Goal: Task Accomplishment & Management: Use online tool/utility

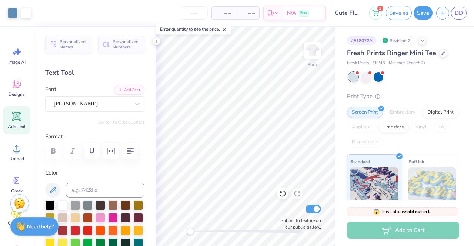
scroll to position [7, 0]
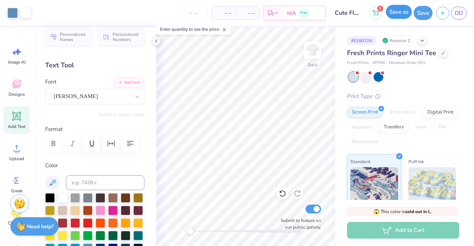
click at [395, 14] on button "Save as" at bounding box center [399, 12] width 26 height 14
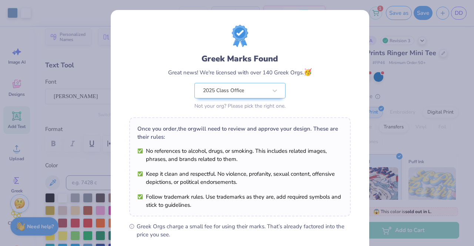
scroll to position [99, 0]
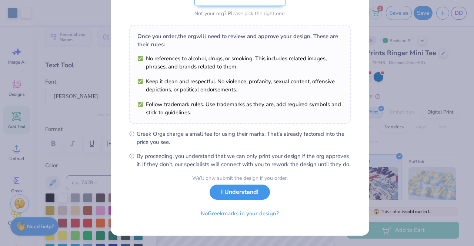
click at [236, 195] on button "I Understand!" at bounding box center [240, 192] width 60 height 15
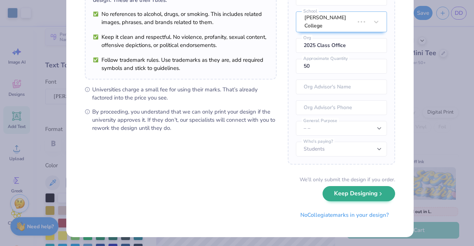
scroll to position [75, 0]
click at [355, 193] on button "Keep Designing" at bounding box center [359, 193] width 73 height 15
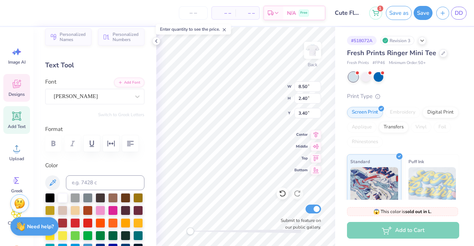
scroll to position [6, 1]
type input "7.44"
type input "1.05"
type input "7.71"
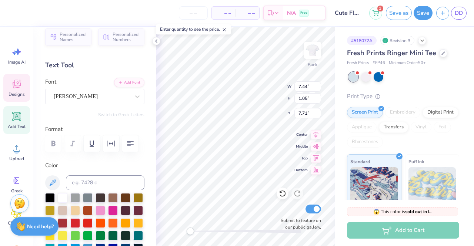
type textarea "University of Alabama"
click at [398, 14] on button "Save as" at bounding box center [399, 12] width 26 height 14
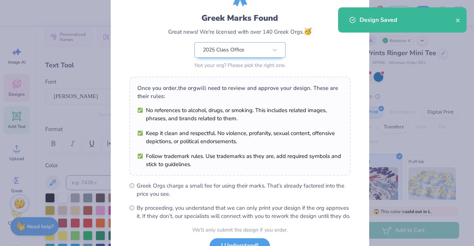
scroll to position [99, 0]
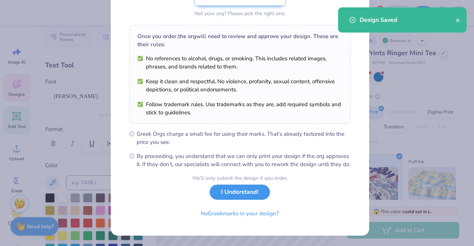
click at [219, 196] on button "I Understand!" at bounding box center [240, 192] width 60 height 15
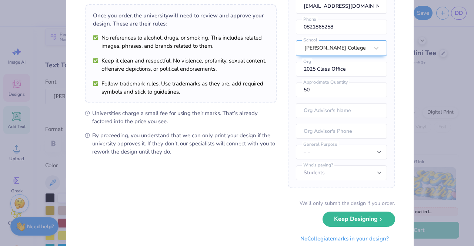
scroll to position [75, 0]
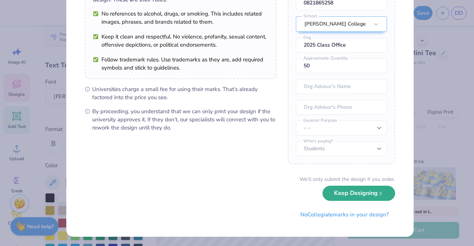
click at [344, 195] on button "Keep Designing" at bounding box center [359, 193] width 73 height 15
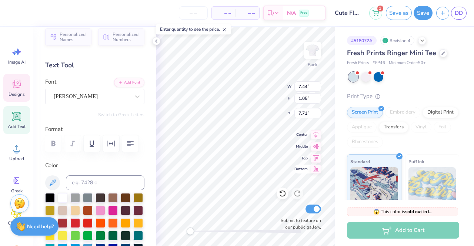
scroll to position [6, 3]
type textarea "University of Texas"
click at [397, 13] on button "Save as" at bounding box center [399, 12] width 26 height 14
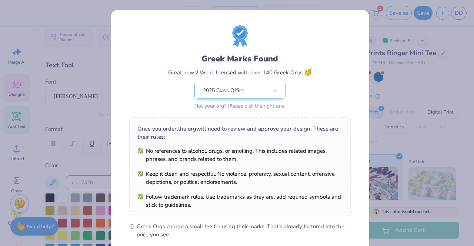
scroll to position [99, 0]
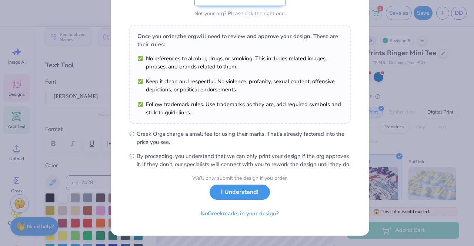
click at [247, 193] on button "I Understand!" at bounding box center [240, 192] width 60 height 15
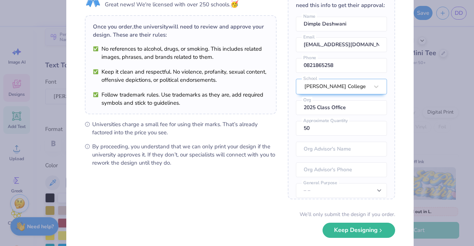
scroll to position [75, 0]
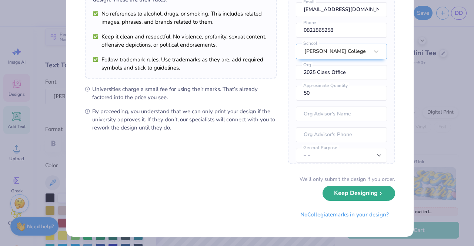
click at [368, 192] on button "Keep Designing" at bounding box center [359, 193] width 73 height 15
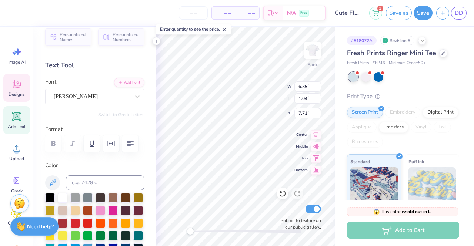
scroll to position [6, 4]
type textarea "[GEOGRAPHIC_DATA][US_STATE]"
click at [307, 86] on input "6.35" at bounding box center [308, 87] width 27 height 10
click at [309, 100] on input "1.04" at bounding box center [308, 98] width 27 height 10
type input "8.91"
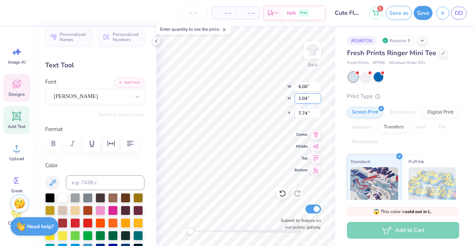
type input "0.99"
type input "7.74"
click at [306, 87] on input "8.91" at bounding box center [308, 87] width 27 height 10
type input "8"
type input "6.00"
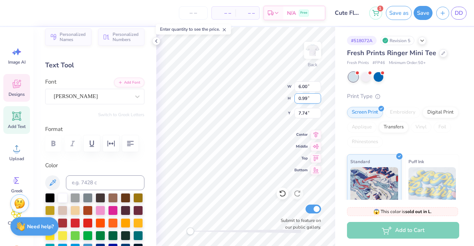
click at [307, 100] on input "0.99" at bounding box center [308, 98] width 27 height 10
type input "0.67"
type input "7.90"
click at [308, 87] on input "6.00" at bounding box center [308, 87] width 27 height 10
type input "6.50"
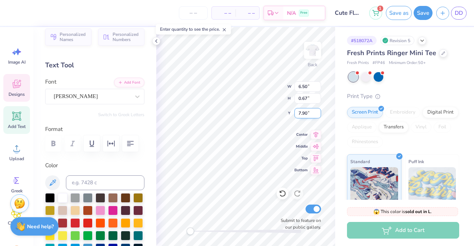
click at [302, 113] on input "7.90" at bounding box center [308, 113] width 27 height 10
type input "0.72"
type input "7.87"
click at [303, 86] on input "6.50" at bounding box center [308, 87] width 27 height 10
type input "7.00"
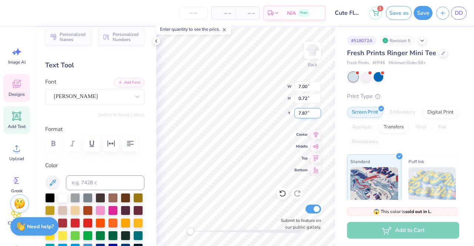
click at [306, 110] on input "7.87" at bounding box center [308, 113] width 27 height 10
type input "0.78"
type input "7.84"
click at [305, 86] on input "7.00" at bounding box center [308, 87] width 27 height 10
type input "7.50"
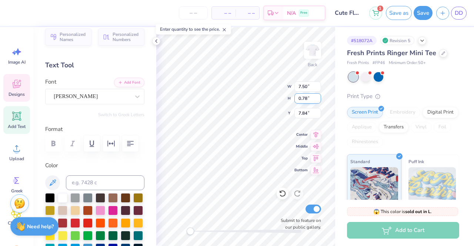
click at [307, 98] on input "0.78" at bounding box center [308, 98] width 27 height 10
type input "0.83"
type input "7.82"
click at [54, 143] on div at bounding box center [94, 144] width 99 height 16
type input "7.50"
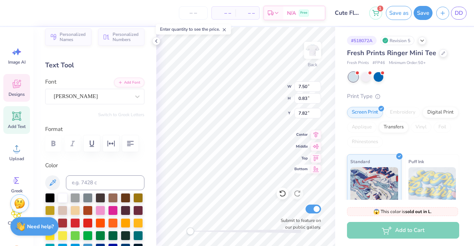
type input "0.83"
type input "7.82"
type input "8.50"
type input "2.40"
type input "3.40"
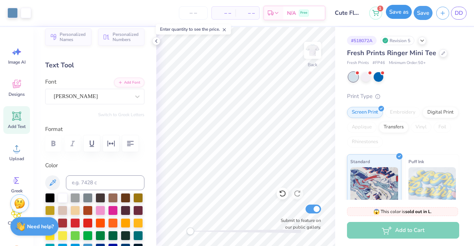
click at [401, 17] on button "Save as" at bounding box center [399, 12] width 26 height 14
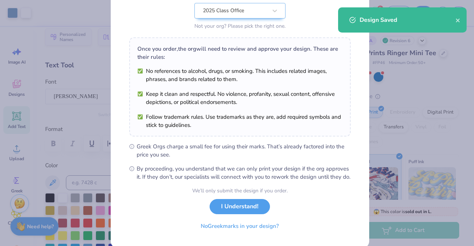
scroll to position [99, 0]
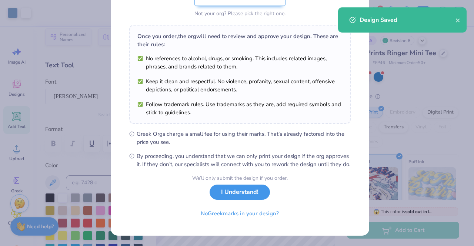
click at [225, 193] on button "I Understand!" at bounding box center [240, 192] width 60 height 15
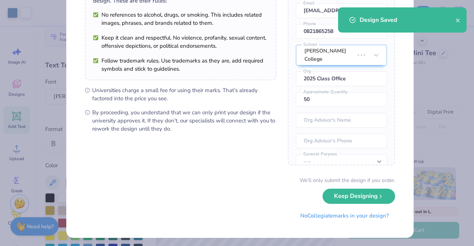
scroll to position [75, 0]
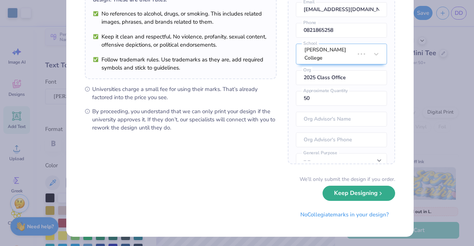
click at [365, 197] on button "Keep Designing" at bounding box center [359, 193] width 73 height 15
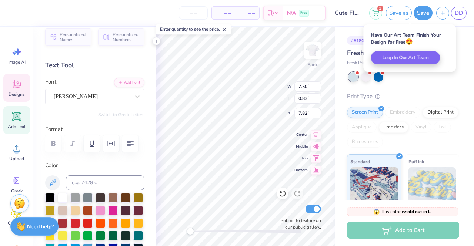
scroll to position [6, 5]
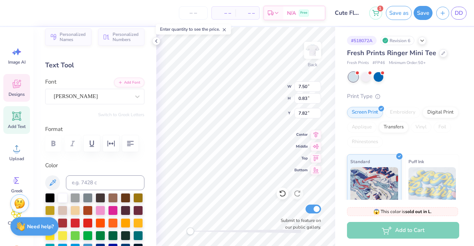
type textarea "U"
type textarea "Ohio State University"
click at [277, 204] on div "Submit to feature on our public gallery." at bounding box center [299, 216] width 44 height 27
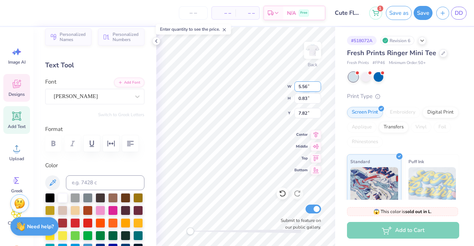
click at [307, 88] on input "5.56" at bounding box center [308, 87] width 27 height 10
click at [307, 89] on input "5.56" at bounding box center [308, 87] width 27 height 10
click at [302, 86] on input "5.56" at bounding box center [308, 87] width 27 height 10
click at [308, 88] on input "5.56" at bounding box center [308, 87] width 27 height 10
type input "5"
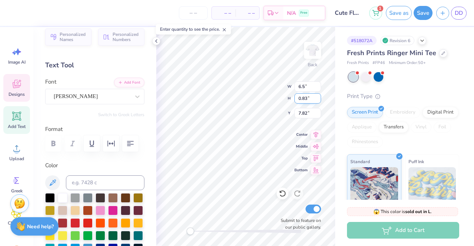
click at [304, 99] on input "0.83" at bounding box center [308, 98] width 27 height 10
type input "6.50"
type input "0.97"
type input "7.75"
click at [304, 88] on input "6.50" at bounding box center [308, 87] width 27 height 10
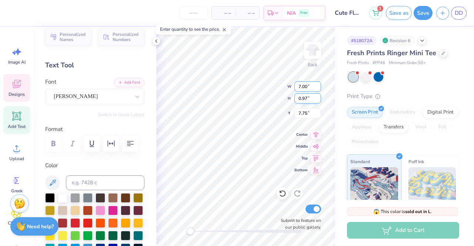
type input "7.00"
click at [304, 97] on input "0.97" at bounding box center [308, 98] width 27 height 10
type input "1.04"
type input "7.71"
type input "8.50"
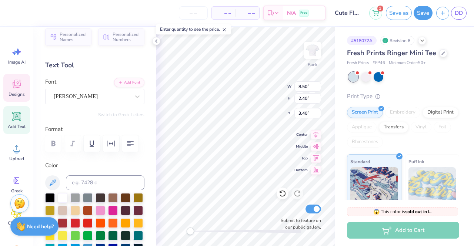
type input "2.40"
type input "3.40"
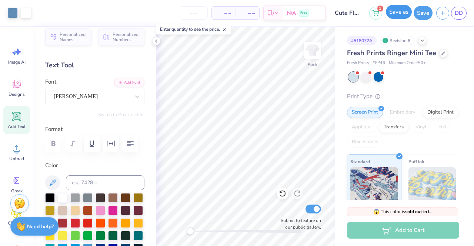
click at [391, 12] on button "Save as" at bounding box center [399, 12] width 26 height 14
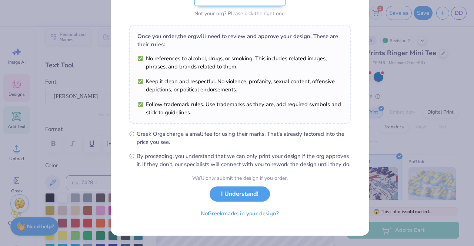
click at [248, 198] on button "I Understand!" at bounding box center [240, 194] width 60 height 15
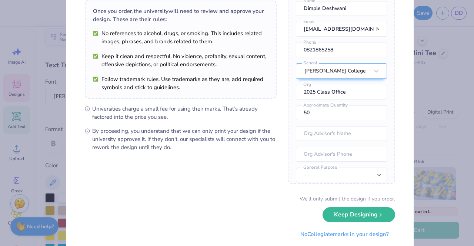
scroll to position [75, 0]
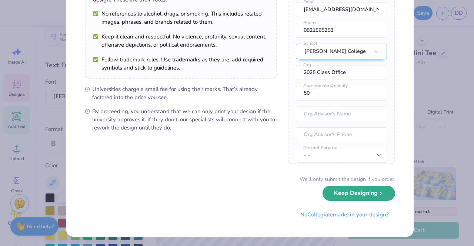
click at [323, 194] on button "Keep Designing" at bounding box center [359, 193] width 73 height 15
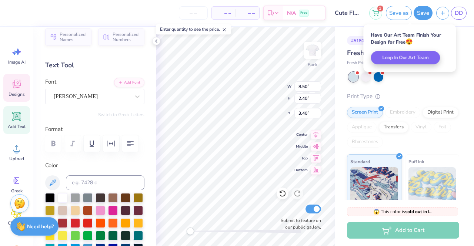
scroll to position [0, 0]
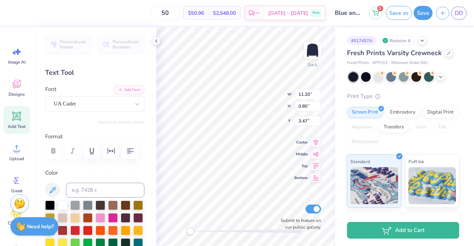
scroll to position [6, 4]
type textarea "[GEOGRAPHIC_DATA][US_STATE]"
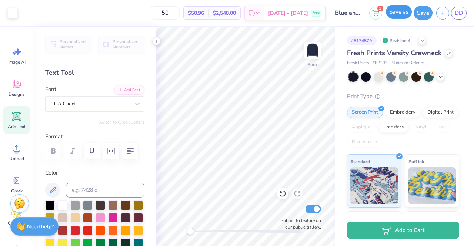
click at [404, 16] on button "Save as" at bounding box center [399, 12] width 26 height 14
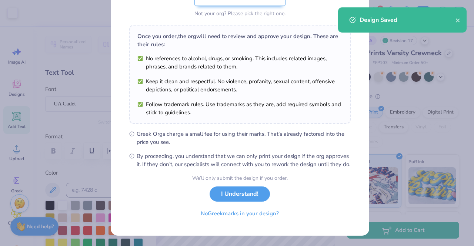
scroll to position [99, 0]
click at [226, 189] on button "I Understand!" at bounding box center [240, 192] width 60 height 15
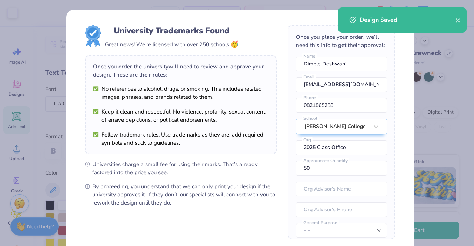
scroll to position [75, 0]
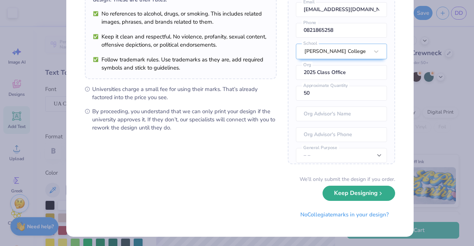
click at [355, 193] on button "Keep Designing" at bounding box center [359, 193] width 73 height 15
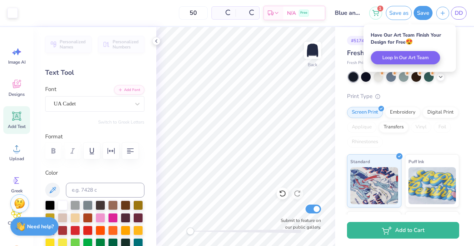
scroll to position [0, 0]
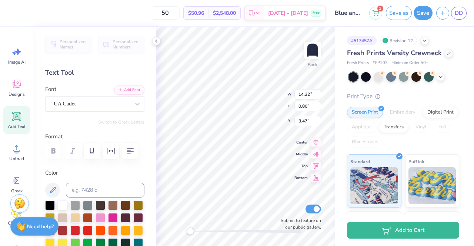
scroll to position [6, 4]
type textarea "[GEOGRAPHIC_DATA][US_STATE]"
drag, startPoint x: 400, startPoint y: 12, endPoint x: 299, endPoint y: 1, distance: 101.8
click at [400, 12] on button "Save as" at bounding box center [399, 13] width 26 height 14
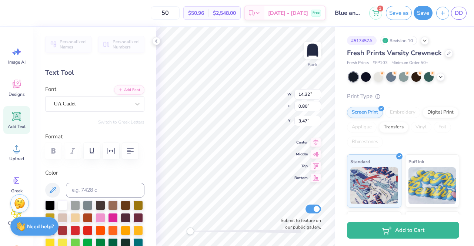
type textarea "[GEOGRAPHIC_DATA][US_STATE]"
click at [396, 9] on button "Save as" at bounding box center [399, 13] width 26 height 14
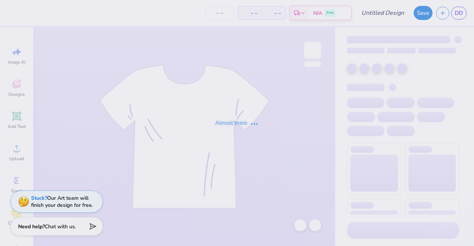
type input "Blue and white stripes"
type input "50"
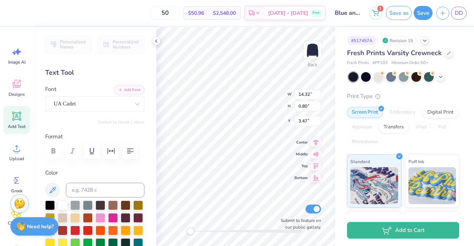
scroll to position [6, 3]
type textarea "University of South carolin"
type textarea "University of Alabama"
type input "12.53"
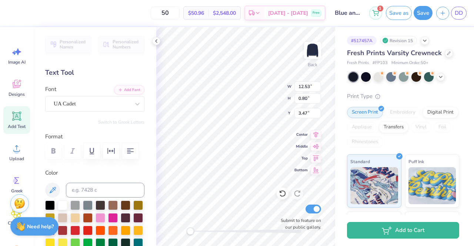
type input "2.37"
type input "5.33"
type input "10.97"
type input "0.80"
type input "3.47"
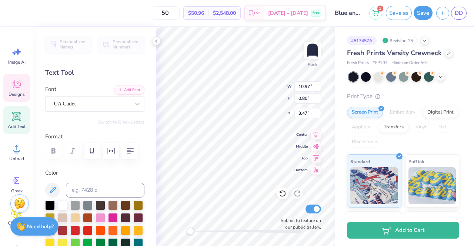
type input "12.53"
type input "2.37"
type input "5.33"
type input "10.97"
type input "0.80"
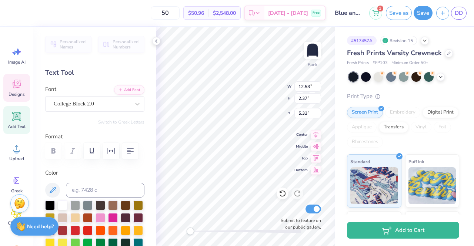
type input "3.47"
type input "12.53"
type input "2.37"
type input "5.33"
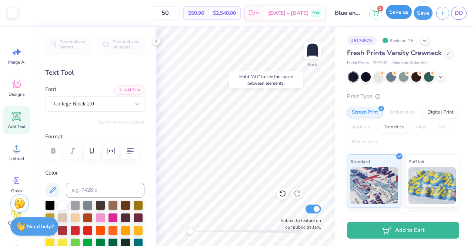
click at [397, 14] on button "Save as" at bounding box center [399, 12] width 26 height 14
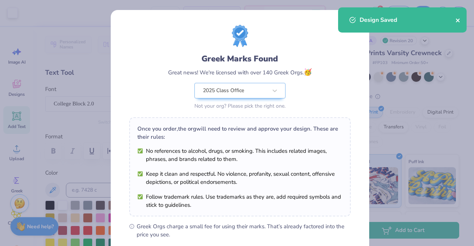
click at [459, 21] on icon "close" at bounding box center [458, 20] width 5 height 6
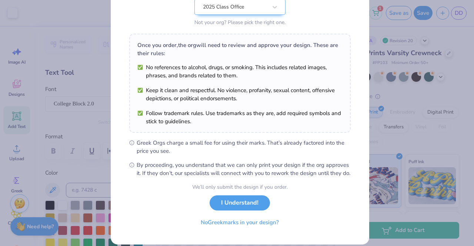
scroll to position [99, 0]
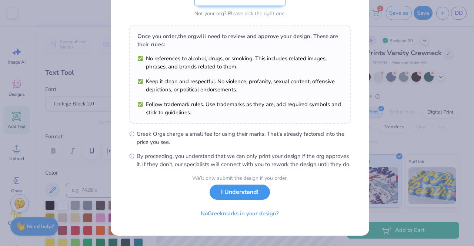
click at [249, 193] on button "I Understand!" at bounding box center [240, 192] width 60 height 15
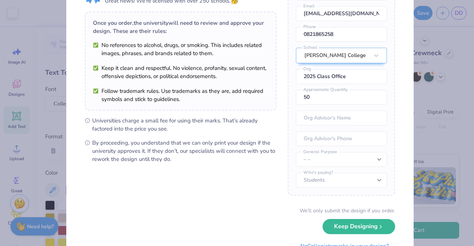
scroll to position [75, 0]
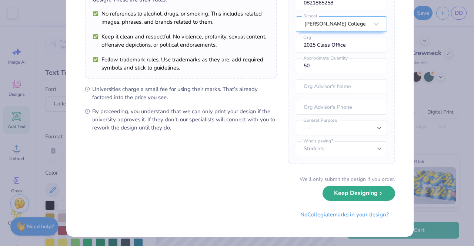
click at [348, 195] on button "Keep Designing" at bounding box center [359, 193] width 73 height 15
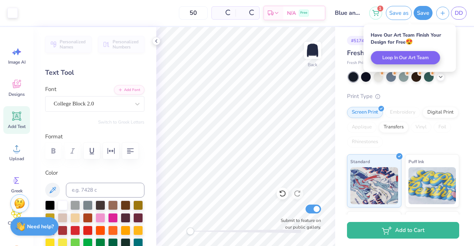
scroll to position [0, 0]
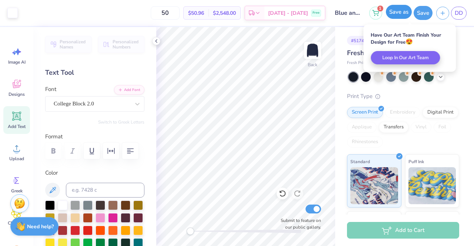
click at [404, 12] on button "Save as" at bounding box center [399, 12] width 26 height 14
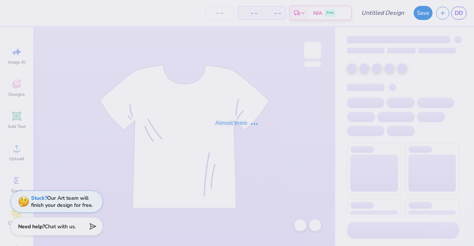
type input "Blue and white stripes"
type input "50"
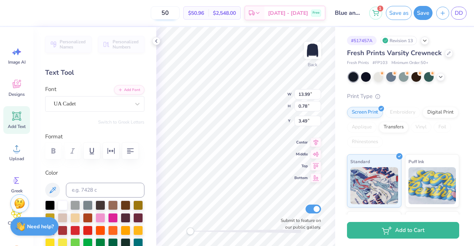
scroll to position [6, 3]
type textarea "[GEOGRAPHIC_DATA][US_STATE]"
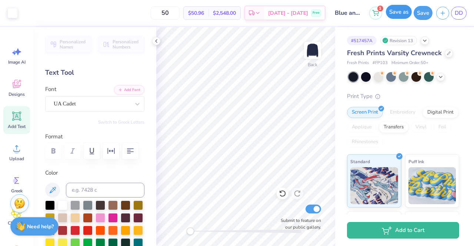
click at [407, 8] on button "Save as" at bounding box center [399, 12] width 26 height 14
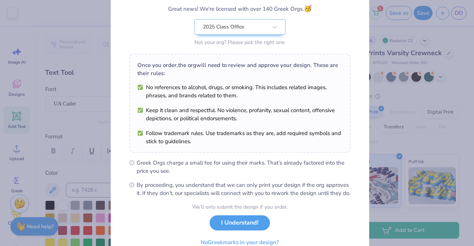
scroll to position [99, 0]
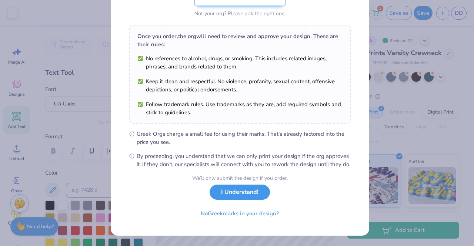
click at [219, 197] on button "I Understand!" at bounding box center [240, 192] width 60 height 15
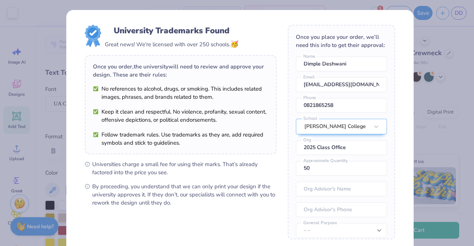
scroll to position [59, 0]
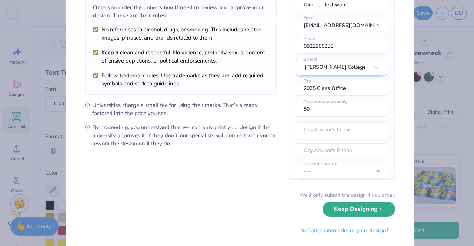
click at [332, 211] on button "Keep Designing" at bounding box center [359, 209] width 73 height 15
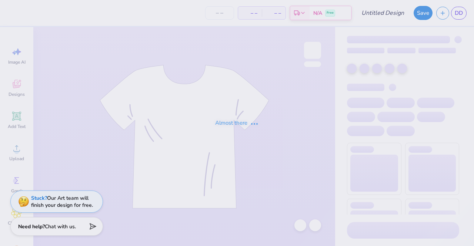
type input "Cute Floral baby blue"
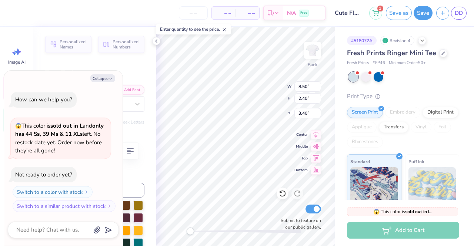
scroll to position [6, 2]
type textarea "x"
type textarea "PI BETA P"
type textarea "x"
type textarea "PI BETA"
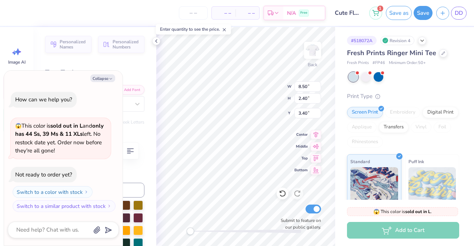
type textarea "x"
type textarea "PI BETA"
type textarea "x"
type textarea "PI BET"
type textarea "x"
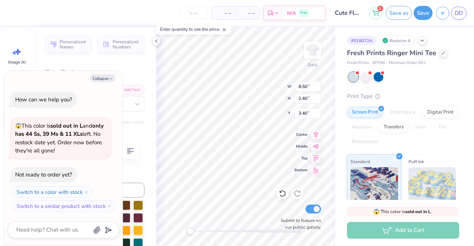
type textarea "PI BE"
type textarea "x"
type textarea "PI B"
type textarea "x"
type textarea "PI"
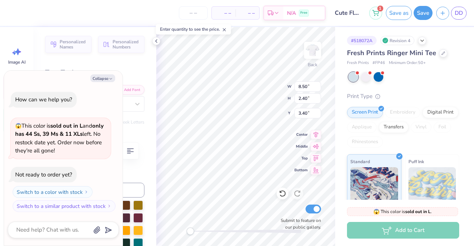
type textarea "x"
type textarea "PI"
type textarea "x"
type textarea "P"
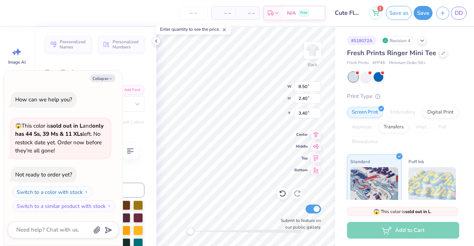
type textarea "x"
type textarea "C"
type textarea "x"
type textarea "Ch"
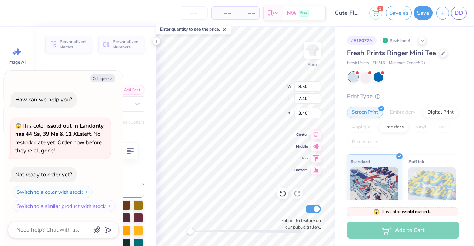
type textarea "x"
type textarea "Chi"
type textarea "x"
type textarea "Chi"
type textarea "x"
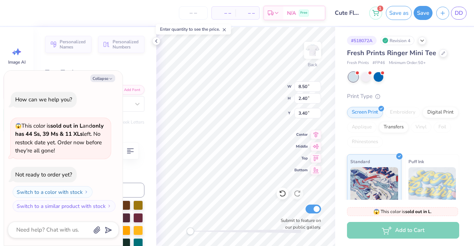
type textarea "Chi O"
type textarea "x"
type textarea "Chi Om"
type textarea "x"
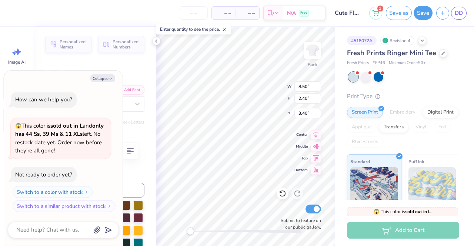
type textarea "Chi Ome"
type textarea "x"
type textarea "Chi Omeg"
type textarea "x"
type textarea "Chi Omega"
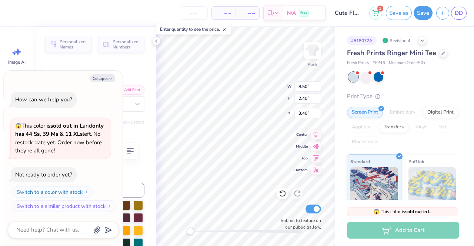
type textarea "x"
type textarea "Chi Omega"
click at [106, 77] on button "Collapse" at bounding box center [102, 78] width 25 height 8
type textarea "x"
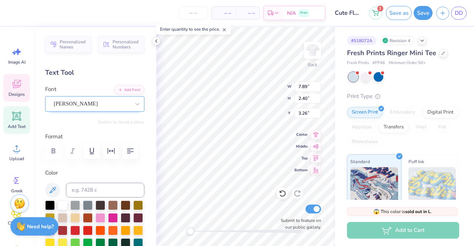
click at [93, 98] on div "Rondal" at bounding box center [92, 103] width 78 height 11
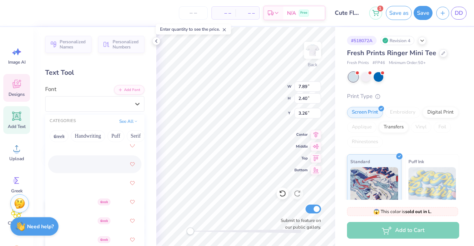
scroll to position [185, 0]
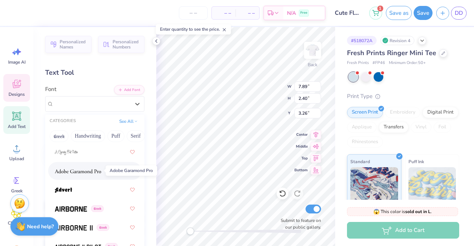
click at [84, 169] on img at bounding box center [78, 171] width 46 height 5
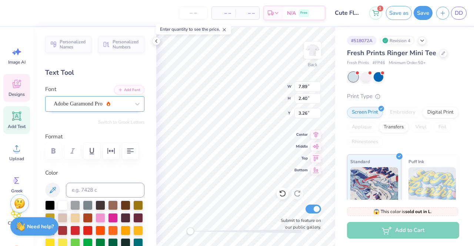
click at [112, 102] on div "Adobe Garamond Pro" at bounding box center [92, 103] width 78 height 11
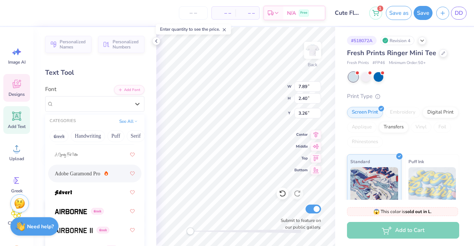
scroll to position [222, 0]
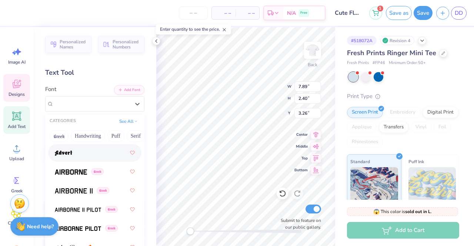
click at [85, 150] on div at bounding box center [95, 152] width 80 height 13
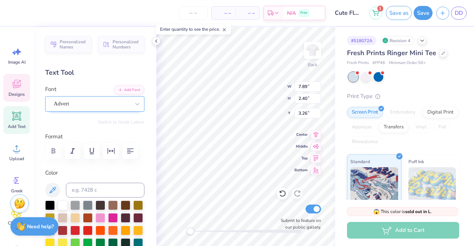
click at [114, 106] on div "Advert" at bounding box center [92, 103] width 78 height 11
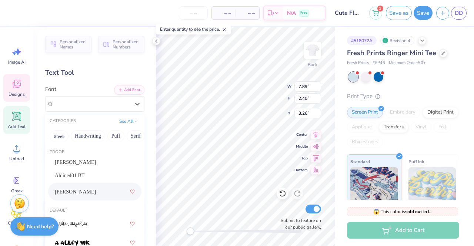
scroll to position [74, 0]
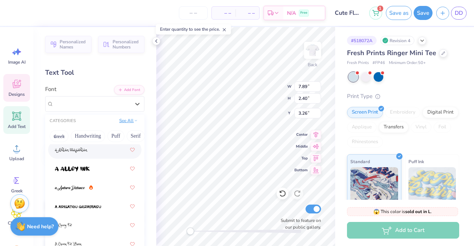
click at [128, 123] on button "See All" at bounding box center [128, 120] width 23 height 7
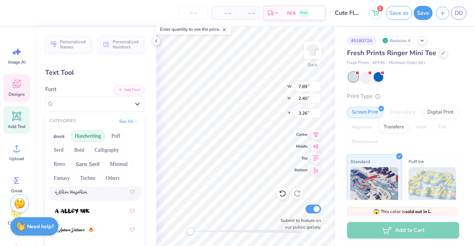
click at [82, 137] on button "Handwriting" at bounding box center [88, 136] width 34 height 12
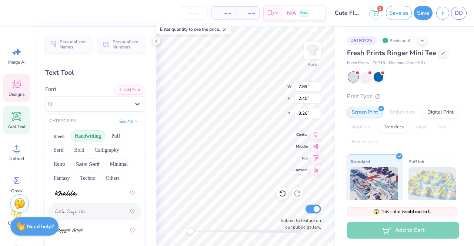
scroll to position [185, 0]
click at [75, 208] on div at bounding box center [95, 211] width 80 height 13
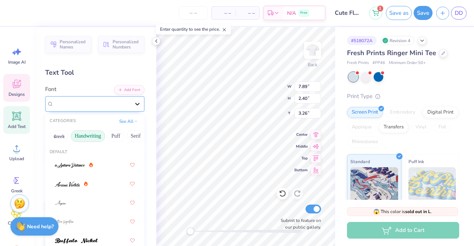
click at [134, 105] on icon at bounding box center [137, 103] width 7 height 7
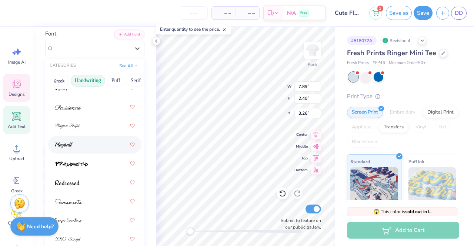
scroll to position [74, 0]
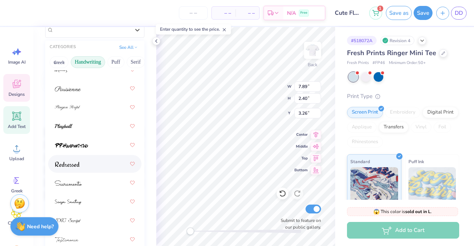
click at [79, 165] on img at bounding box center [67, 164] width 25 height 5
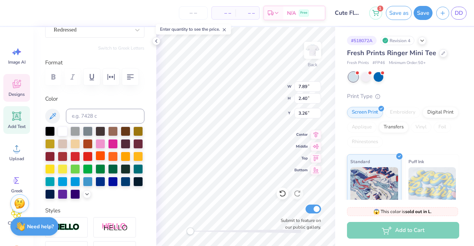
scroll to position [0, 0]
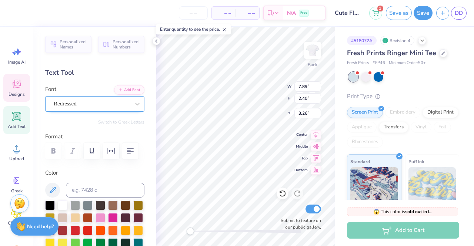
click at [110, 101] on div "Redressed" at bounding box center [92, 103] width 78 height 11
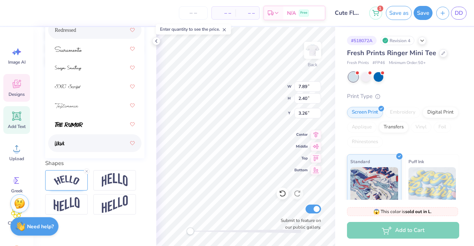
scroll to position [152, 0]
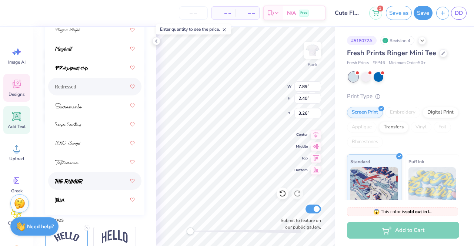
click at [83, 177] on div at bounding box center [95, 181] width 80 height 13
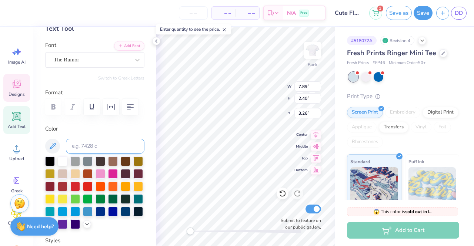
scroll to position [3, 0]
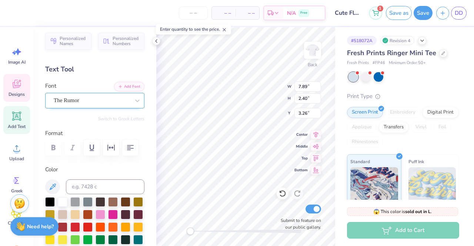
click at [101, 102] on div "The Rumor" at bounding box center [92, 100] width 78 height 11
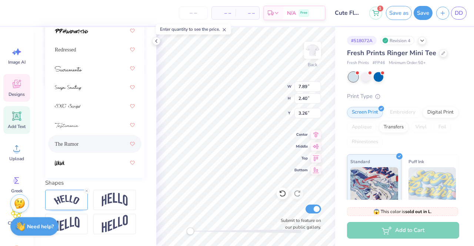
scroll to position [152, 0]
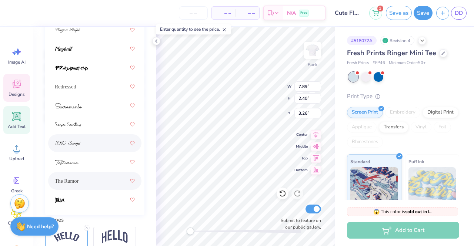
click at [80, 135] on div at bounding box center [94, 144] width 93 height 18
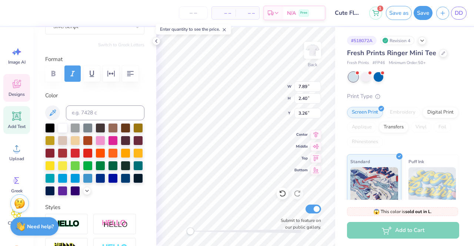
scroll to position [40, 0]
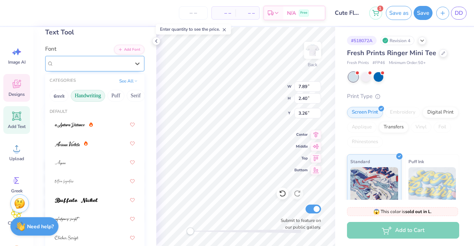
click at [107, 66] on div "SNC Script" at bounding box center [92, 63] width 78 height 11
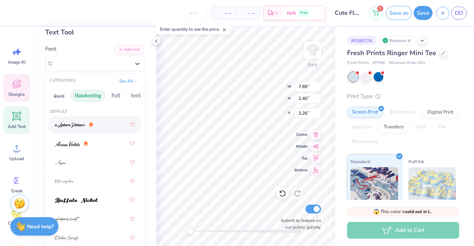
click at [78, 125] on img at bounding box center [70, 125] width 30 height 5
click at [107, 70] on div "a Antara Distance" at bounding box center [94, 64] width 99 height 16
click at [87, 142] on icon at bounding box center [86, 143] width 4 height 5
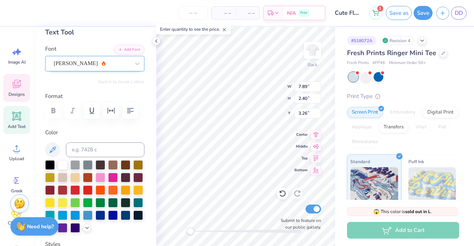
click at [119, 68] on div at bounding box center [92, 64] width 76 height 10
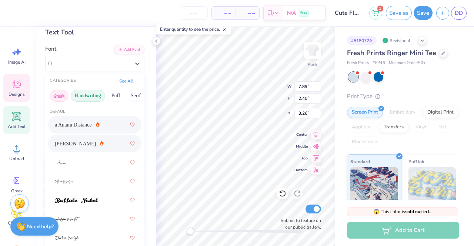
click at [62, 97] on button "Greek" at bounding box center [59, 96] width 19 height 12
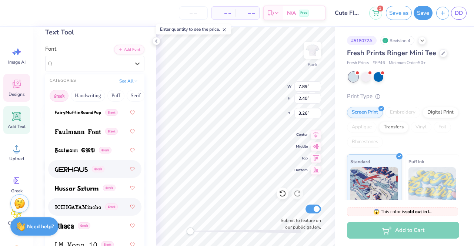
scroll to position [408, 0]
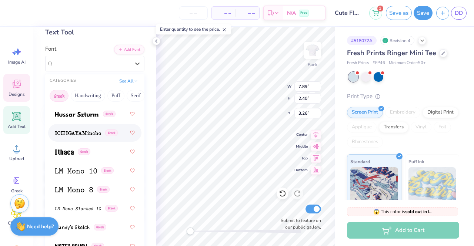
click at [94, 133] on img at bounding box center [78, 133] width 46 height 5
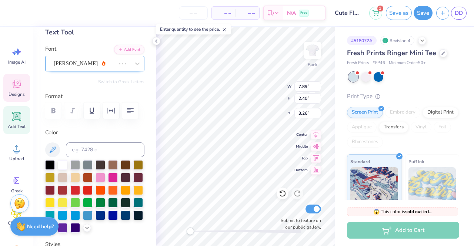
click at [103, 59] on div at bounding box center [85, 64] width 62 height 10
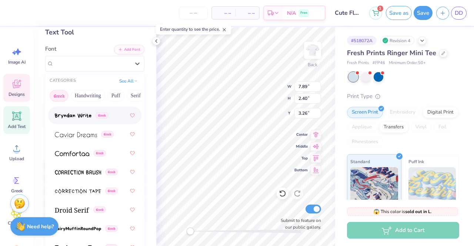
scroll to position [222, 0]
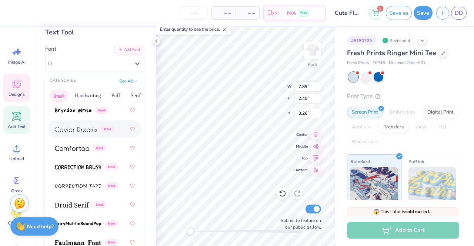
click at [81, 131] on img at bounding box center [76, 129] width 42 height 5
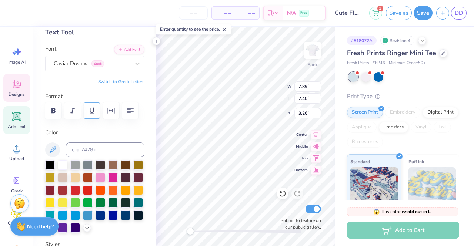
scroll to position [3, 0]
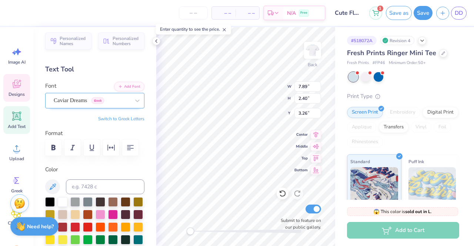
click at [102, 97] on div "Caviar Dreams Greek" at bounding box center [92, 100] width 78 height 11
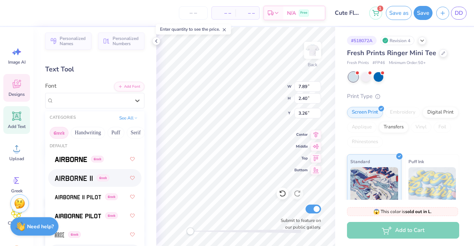
scroll to position [0, 0]
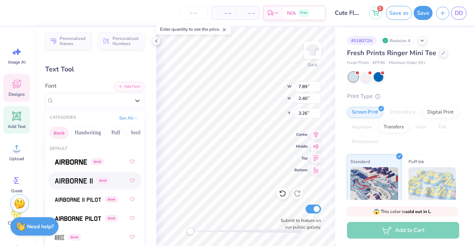
click at [86, 177] on span at bounding box center [74, 181] width 38 height 8
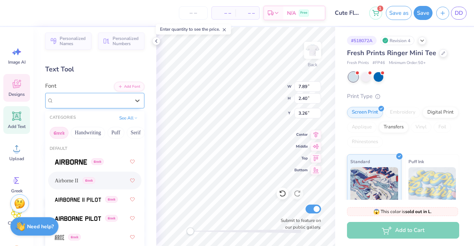
click at [105, 104] on div "Airborne II Greek" at bounding box center [92, 100] width 78 height 11
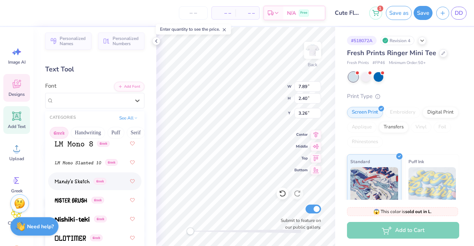
scroll to position [482, 0]
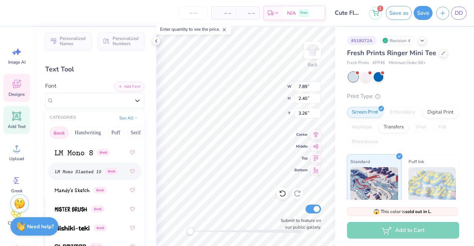
click at [87, 170] on img at bounding box center [78, 171] width 46 height 5
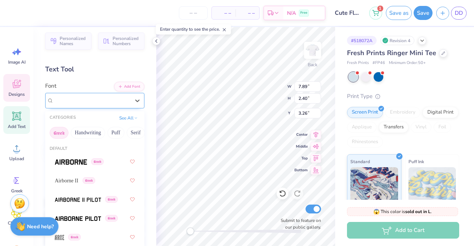
click at [116, 100] on div "LM Mono Slanted 10 Greek" at bounding box center [92, 100] width 78 height 11
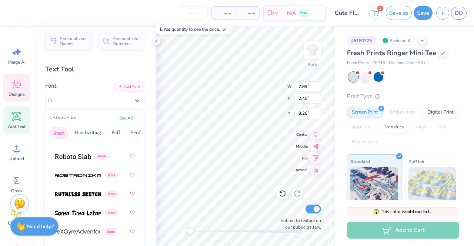
scroll to position [720, 0]
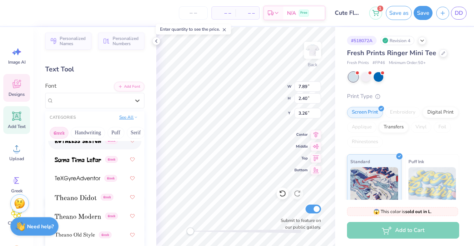
click at [123, 118] on button "See All" at bounding box center [128, 117] width 23 height 7
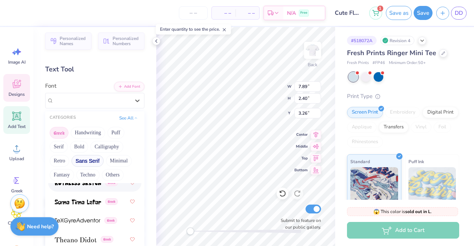
click at [83, 157] on button "Sans Serif" at bounding box center [88, 161] width 32 height 12
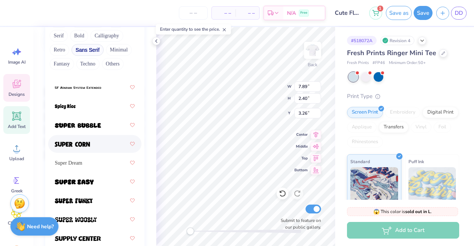
scroll to position [1159, 0]
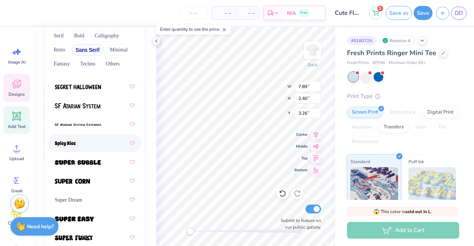
click at [89, 148] on div at bounding box center [95, 143] width 80 height 13
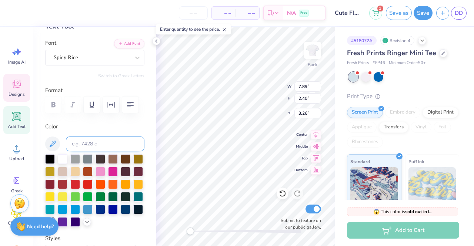
scroll to position [3, 0]
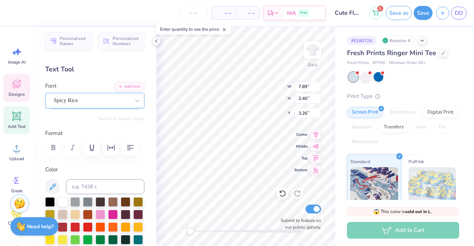
click at [100, 104] on div "Spicy Rice" at bounding box center [92, 100] width 78 height 11
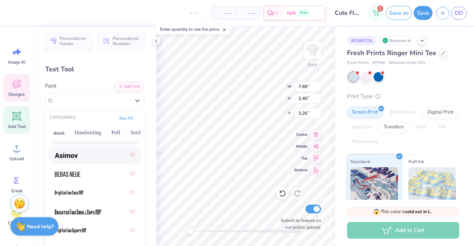
scroll to position [37, 0]
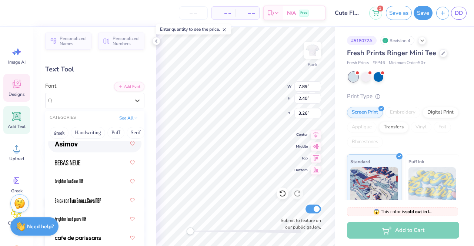
click at [82, 146] on div at bounding box center [95, 143] width 80 height 13
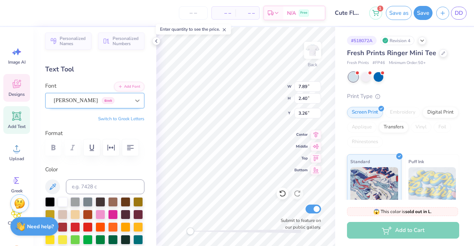
click at [134, 103] on icon at bounding box center [137, 100] width 7 height 7
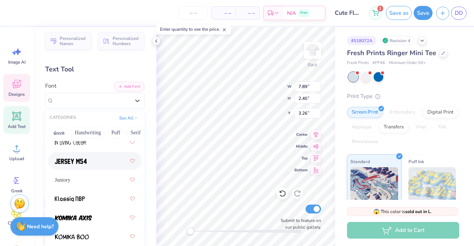
scroll to position [371, 0]
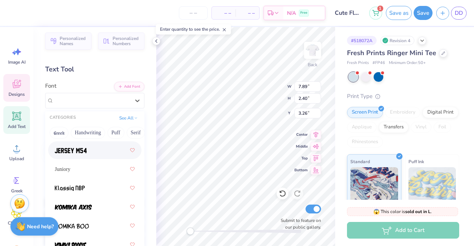
click at [87, 149] on div at bounding box center [95, 150] width 80 height 13
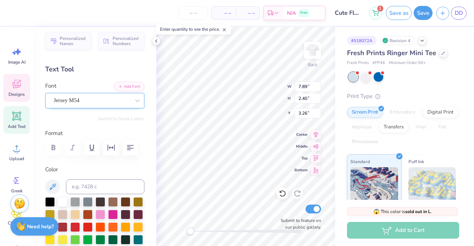
click at [107, 102] on div "Jersey M54" at bounding box center [92, 100] width 78 height 11
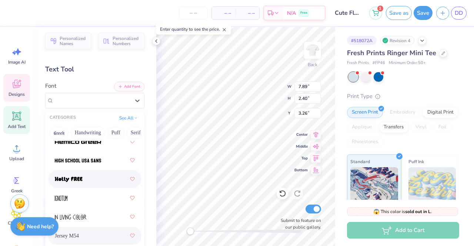
scroll to position [296, 0]
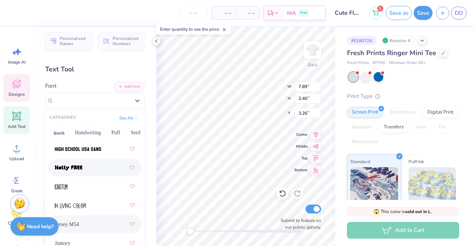
click at [79, 170] on img at bounding box center [69, 168] width 28 height 5
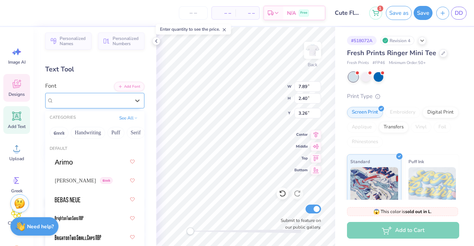
click at [102, 96] on div at bounding box center [92, 101] width 76 height 10
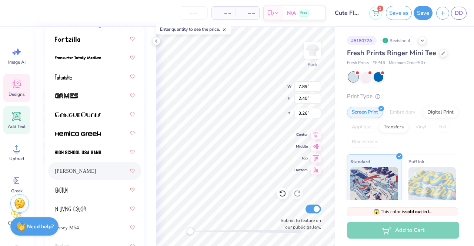
scroll to position [222, 0]
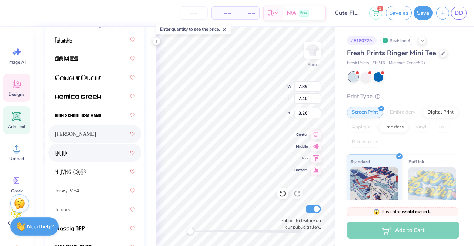
click at [72, 153] on div at bounding box center [95, 152] width 80 height 13
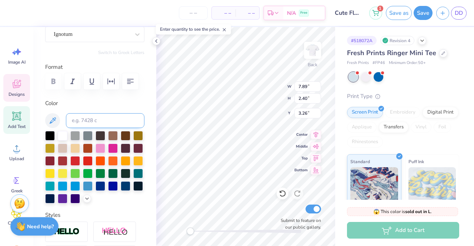
scroll to position [37, 0]
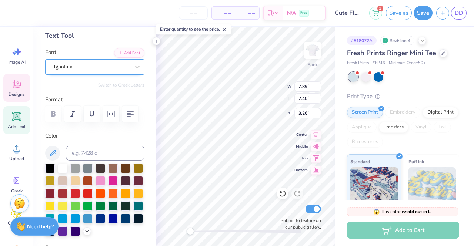
click at [102, 62] on div at bounding box center [92, 67] width 76 height 10
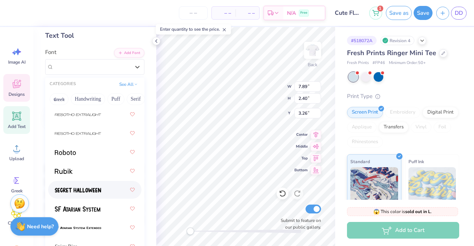
scroll to position [1075, 0]
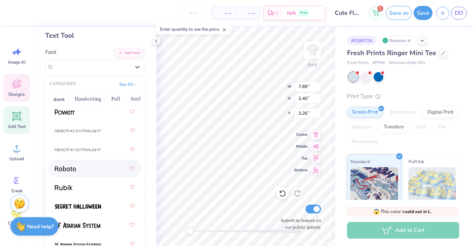
click at [82, 169] on div at bounding box center [95, 168] width 80 height 13
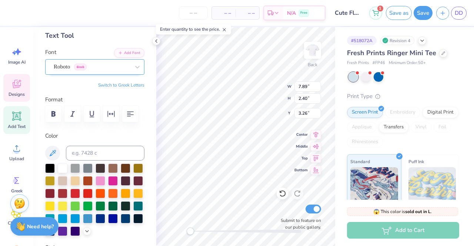
click at [113, 69] on div "Roboto Greek" at bounding box center [92, 66] width 78 height 11
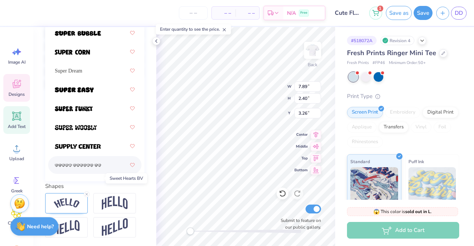
scroll to position [1159, 0]
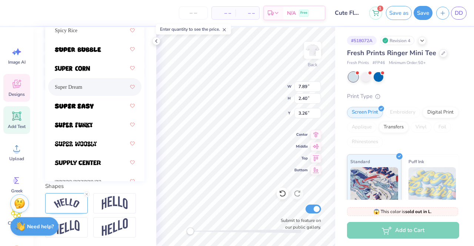
click at [78, 91] on div "Super Dream" at bounding box center [95, 86] width 80 height 13
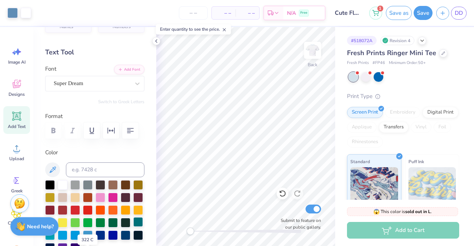
scroll to position [0, 0]
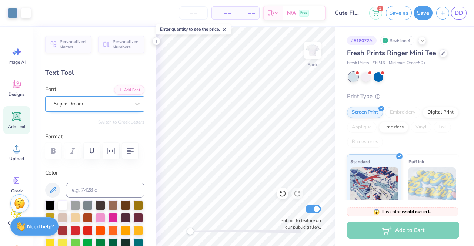
click at [110, 109] on div "Super Dream" at bounding box center [92, 103] width 78 height 11
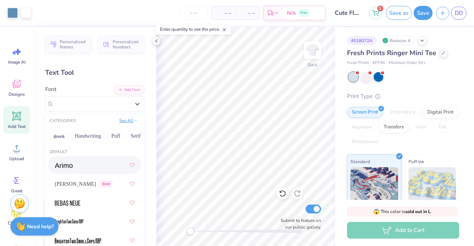
click at [117, 118] on button "See All" at bounding box center [128, 120] width 23 height 7
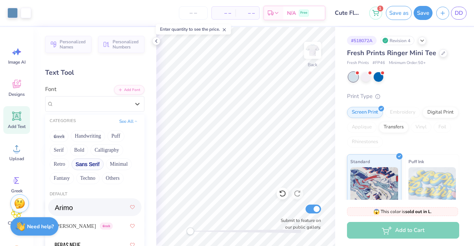
click at [87, 162] on button "Sans Serif" at bounding box center [88, 165] width 32 height 12
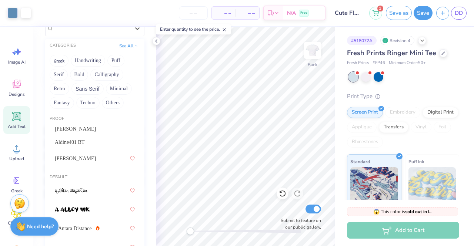
scroll to position [99, 0]
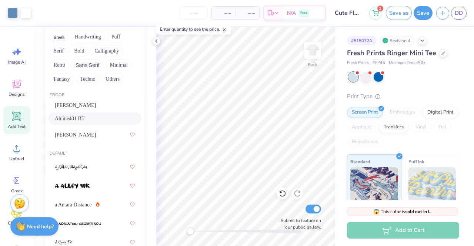
click at [133, 99] on div "Abraham Lincoln Aldine401 BT Rondal" at bounding box center [94, 121] width 99 height 44
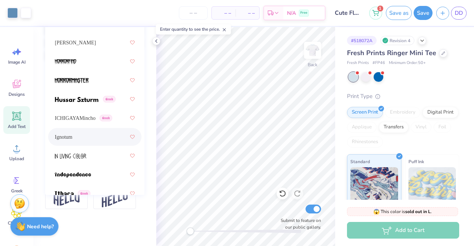
scroll to position [2675, 0]
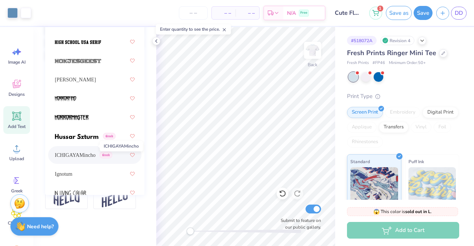
click at [87, 152] on span "ICHIGAYAMincho" at bounding box center [75, 156] width 41 height 8
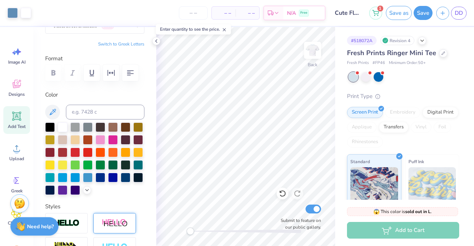
scroll to position [0, 0]
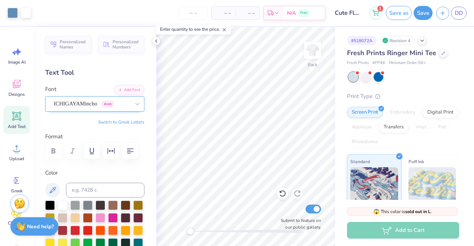
click at [108, 101] on div "ICHIGAYAMincho Greek" at bounding box center [92, 103] width 78 height 11
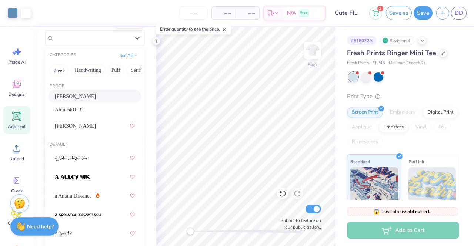
scroll to position [72, 0]
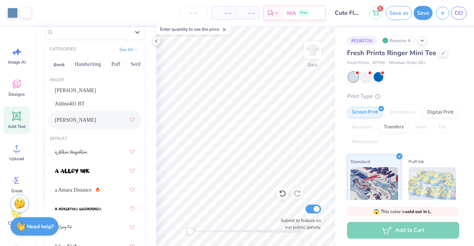
click at [78, 122] on div "Rondal" at bounding box center [95, 119] width 80 height 13
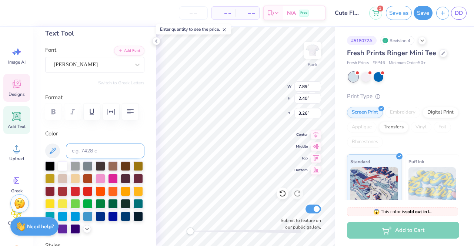
scroll to position [0, 0]
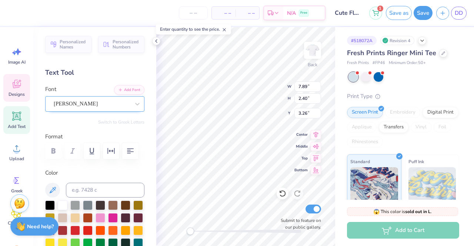
click at [112, 107] on div "Rondal" at bounding box center [92, 103] width 78 height 11
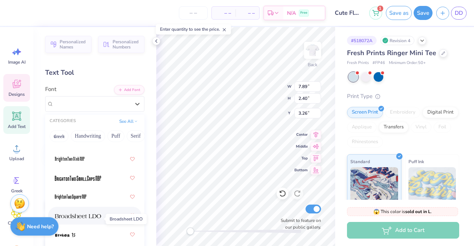
scroll to position [889, 0]
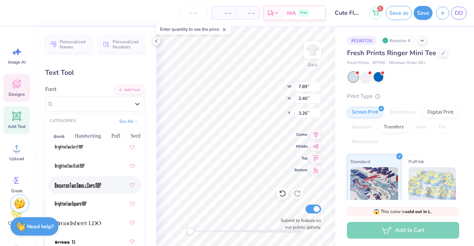
click at [85, 190] on div at bounding box center [95, 185] width 80 height 13
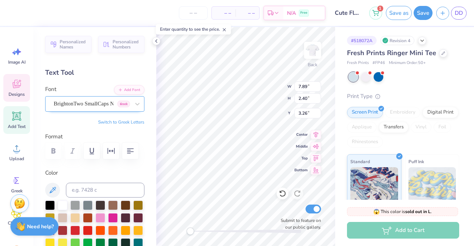
click at [112, 105] on div "BrightonTwo SmallCaps NBP Greek" at bounding box center [92, 103] width 78 height 11
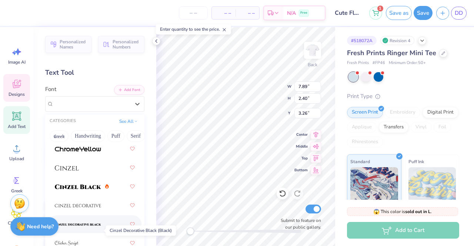
scroll to position [1297, 0]
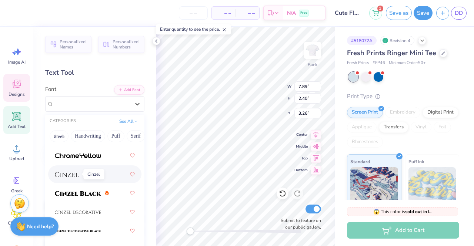
click at [79, 176] on img at bounding box center [67, 174] width 24 height 5
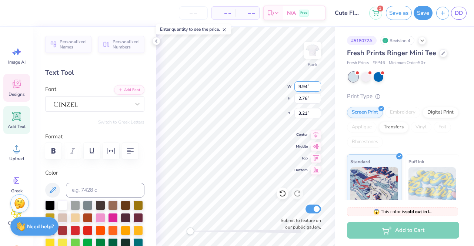
click at [307, 89] on input "9.94" at bounding box center [308, 87] width 27 height 10
type input "9"
click at [302, 101] on input "2.76" at bounding box center [308, 98] width 27 height 10
type input "7.50"
type input "2.08"
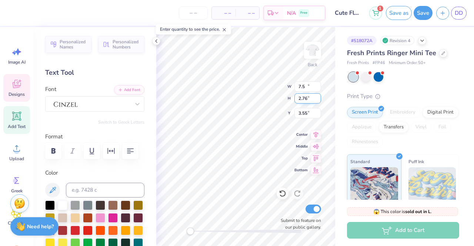
type input "3.55"
click at [306, 87] on input "7.50" at bounding box center [308, 87] width 27 height 10
click at [302, 87] on input "7.50" at bounding box center [308, 87] width 27 height 10
type input "8.50"
click at [301, 100] on input "2.08" at bounding box center [308, 98] width 27 height 10
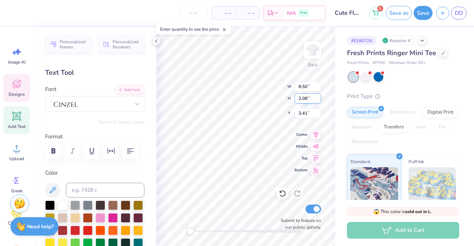
type input "2.36"
type input "3.41"
click at [116, 110] on div at bounding box center [94, 104] width 99 height 16
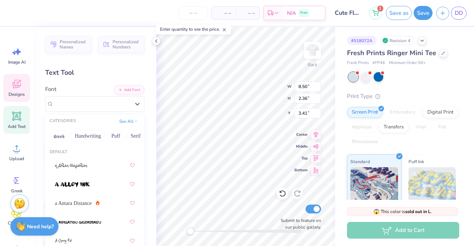
scroll to position [74, 0]
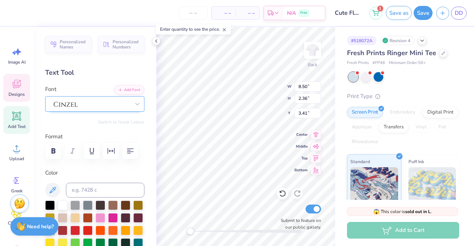
click at [110, 99] on div at bounding box center [92, 104] width 76 height 10
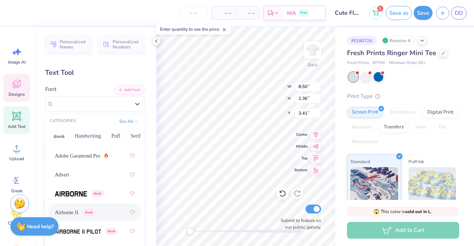
scroll to position [185, 0]
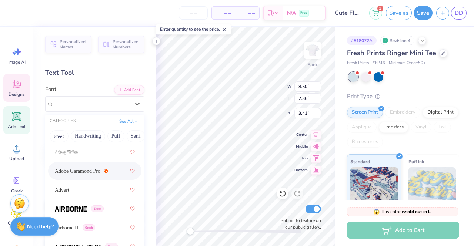
click at [81, 177] on div "Adobe Garamond Pro" at bounding box center [95, 171] width 80 height 13
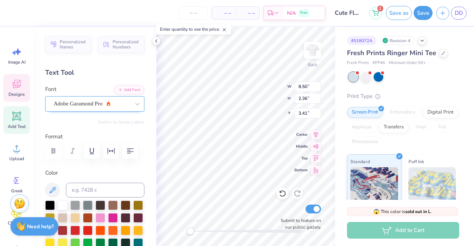
click at [119, 105] on div "Adobe Garamond Pro" at bounding box center [92, 103] width 78 height 11
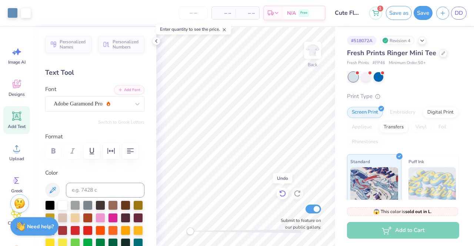
click at [280, 193] on icon at bounding box center [280, 192] width 1 height 1
click at [299, 198] on icon at bounding box center [297, 193] width 7 height 7
click at [285, 195] on icon at bounding box center [282, 194] width 6 height 7
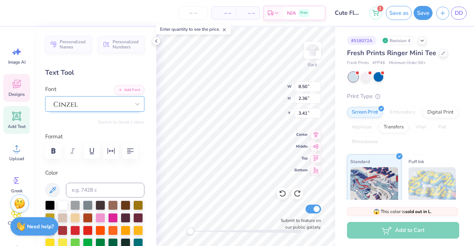
click at [112, 108] on div at bounding box center [92, 103] width 78 height 11
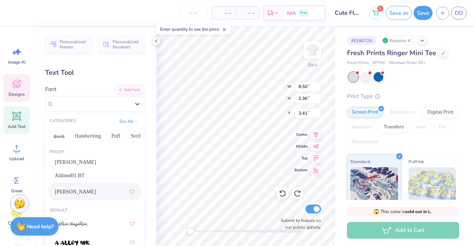
click at [91, 190] on div "Rondal" at bounding box center [95, 191] width 80 height 13
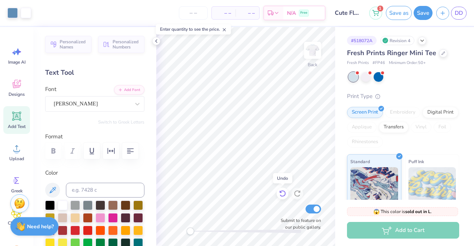
click at [282, 192] on icon at bounding box center [282, 193] width 7 height 7
click at [296, 192] on icon at bounding box center [297, 193] width 7 height 7
click at [279, 192] on div at bounding box center [283, 194] width 12 height 12
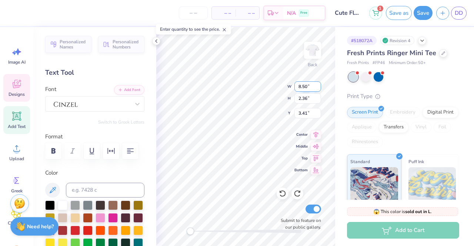
click at [299, 87] on input "8.50" at bounding box center [308, 87] width 27 height 10
click at [300, 87] on input "8.50" at bounding box center [308, 87] width 27 height 10
type input "7.50"
click at [302, 98] on input "2.36" at bounding box center [308, 98] width 27 height 10
type input "2.08"
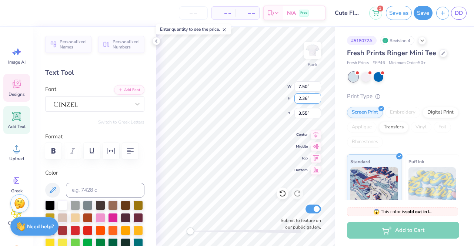
type input "3.55"
click at [49, 149] on icon "button" at bounding box center [53, 151] width 9 height 9
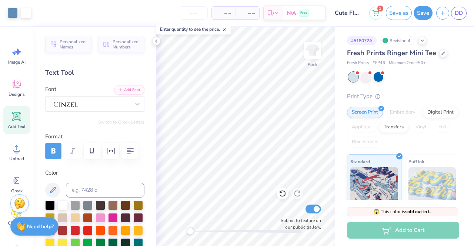
click at [54, 152] on icon "button" at bounding box center [54, 151] width 4 height 5
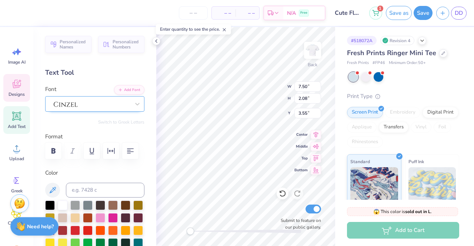
click at [84, 103] on div at bounding box center [92, 103] width 78 height 11
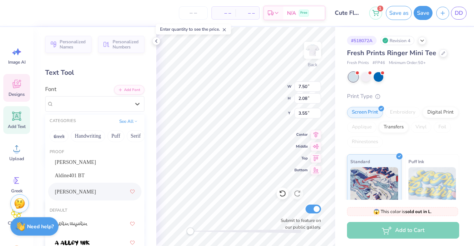
click at [92, 190] on div "Rondal" at bounding box center [95, 191] width 80 height 13
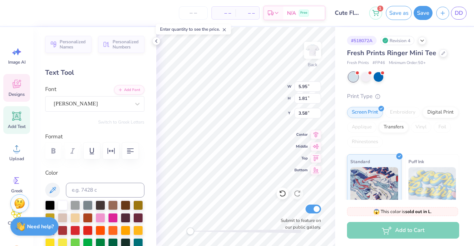
scroll to position [6, 1]
type textarea "CHI OMEGA"
click at [305, 87] on input "5.70" at bounding box center [308, 87] width 27 height 10
type input "6.50"
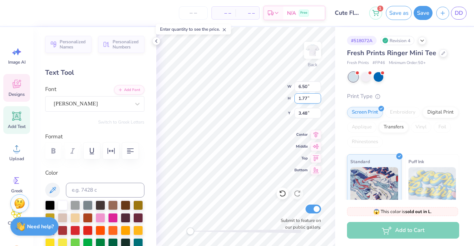
click at [303, 102] on input "1.77" at bounding box center [308, 98] width 27 height 10
type input "2.01"
type input "3.36"
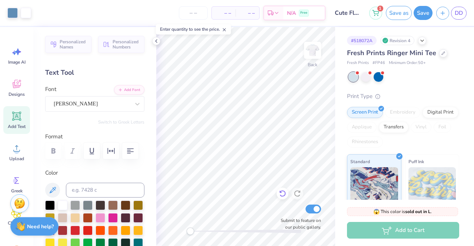
click at [278, 192] on div at bounding box center [283, 194] width 12 height 12
click at [283, 195] on icon at bounding box center [282, 193] width 7 height 7
click at [282, 195] on icon at bounding box center [282, 193] width 7 height 7
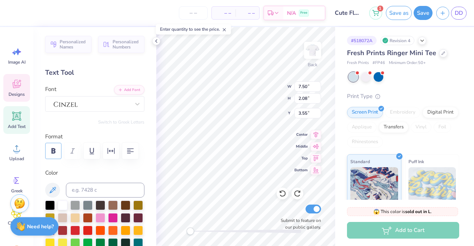
click at [57, 147] on icon "button" at bounding box center [53, 151] width 9 height 9
click at [56, 150] on icon "button" at bounding box center [53, 151] width 9 height 9
click at [54, 150] on icon "button" at bounding box center [54, 151] width 4 height 5
click at [55, 149] on icon "button" at bounding box center [54, 151] width 4 height 5
type input "7.47"
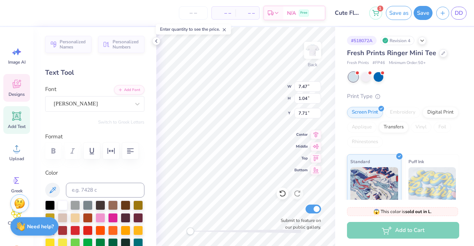
type input "1.04"
type input "7.71"
type input "7.50"
type input "2.08"
type input "3.55"
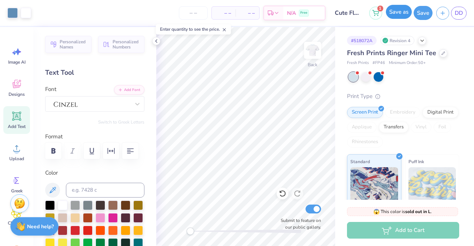
click at [404, 11] on button "Save as" at bounding box center [399, 12] width 26 height 14
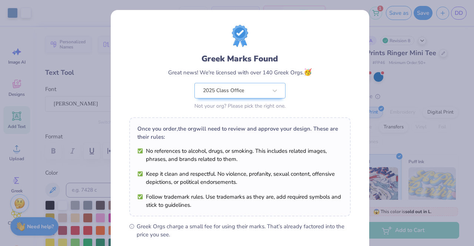
scroll to position [99, 0]
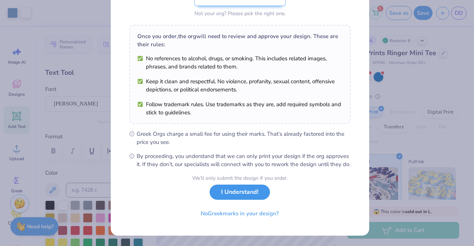
click at [251, 196] on button "I Understand!" at bounding box center [240, 192] width 60 height 15
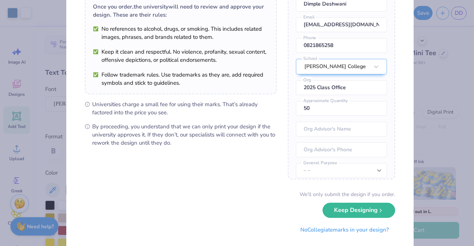
scroll to position [75, 0]
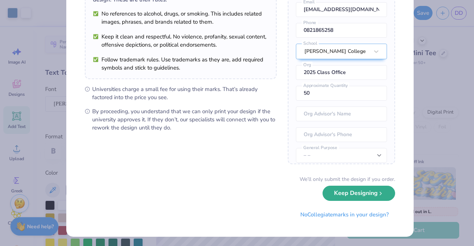
click at [331, 191] on button "Keep Designing" at bounding box center [359, 193] width 73 height 15
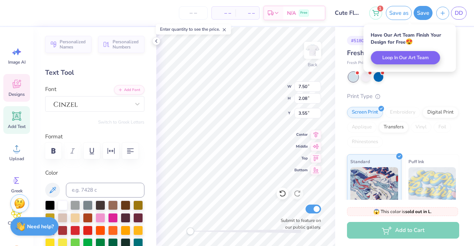
scroll to position [6, 1]
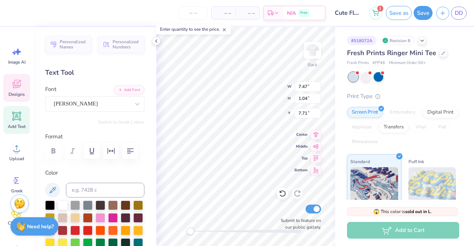
type input "7.47"
type input "1.04"
type input "7.71"
type input "7.50"
type input "2.08"
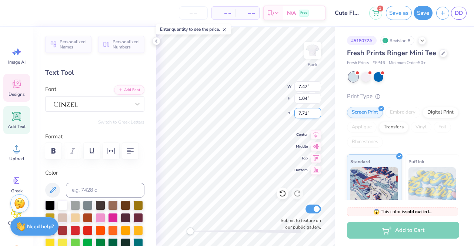
type input "3.55"
type textarea "C"
click at [281, 195] on icon at bounding box center [282, 193] width 7 height 7
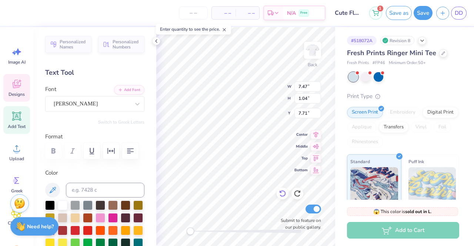
scroll to position [6, 3]
type textarea "University of Texas"
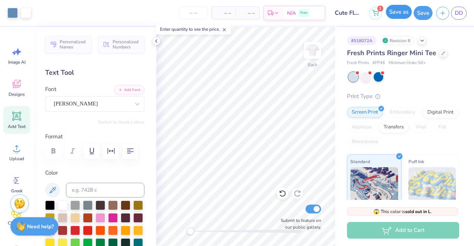
click at [401, 13] on button "Save as" at bounding box center [399, 12] width 26 height 14
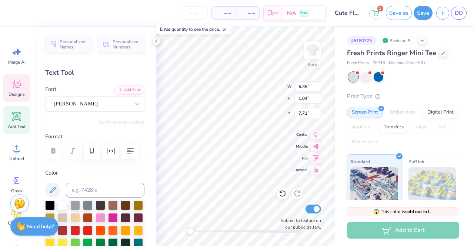
scroll to position [6, 4]
type textarea "University of Michigan"
click at [397, 11] on button "Save as" at bounding box center [399, 12] width 26 height 14
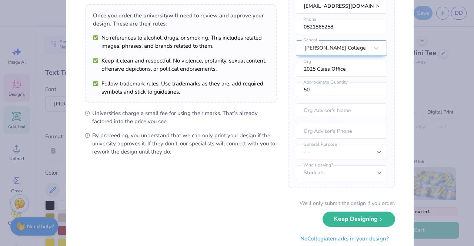
scroll to position [75, 0]
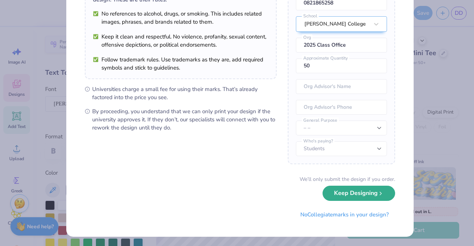
click at [374, 190] on button "Keep Designing" at bounding box center [359, 193] width 73 height 15
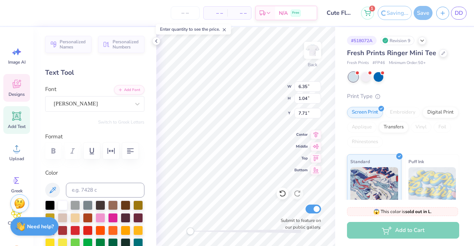
scroll to position [0, 0]
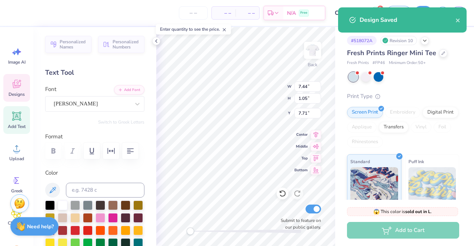
scroll to position [6, 3]
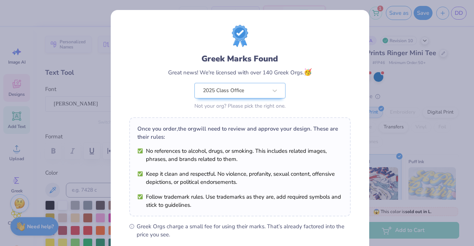
click at [456, 43] on icon "close" at bounding box center [458, 46] width 5 height 6
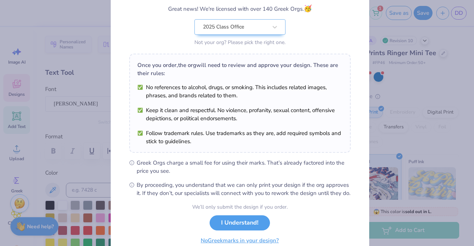
scroll to position [99, 0]
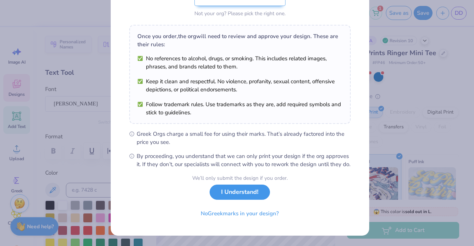
click at [248, 194] on button "I Understand!" at bounding box center [240, 192] width 60 height 15
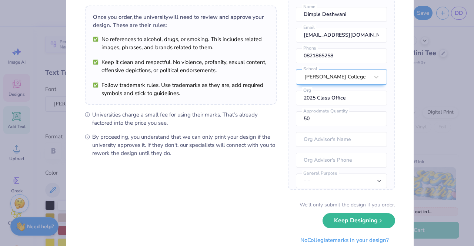
scroll to position [75, 0]
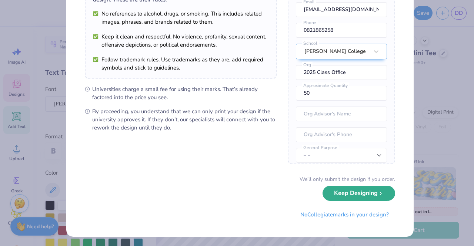
click at [368, 195] on button "Keep Designing" at bounding box center [359, 193] width 73 height 15
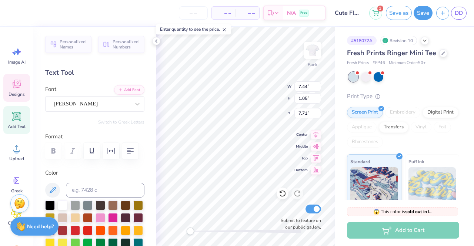
scroll to position [6, 4]
type textarea "University of South Carolina"
click at [307, 86] on input "7.44" at bounding box center [308, 87] width 27 height 10
click at [301, 87] on input "7.44" at bounding box center [308, 87] width 27 height 10
click at [306, 87] on input "7.44" at bounding box center [308, 87] width 27 height 10
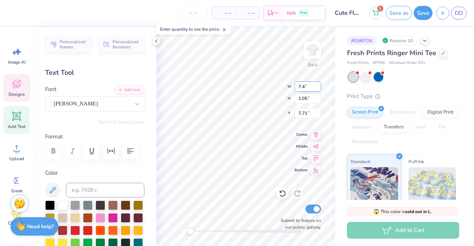
type input "7"
click at [306, 98] on input "1.05" at bounding box center [308, 98] width 27 height 10
type input "7.60"
type input "0.84"
type input "7.81"
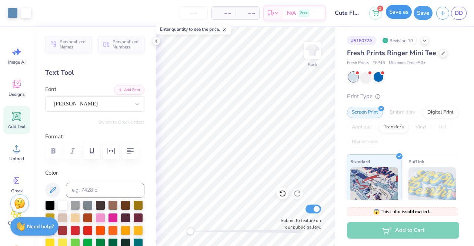
click at [403, 12] on button "Save as" at bounding box center [399, 12] width 26 height 14
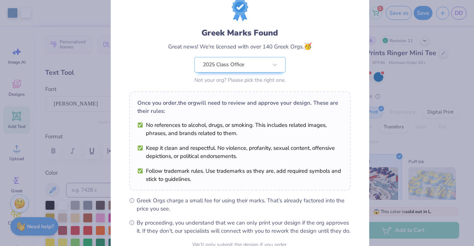
scroll to position [99, 0]
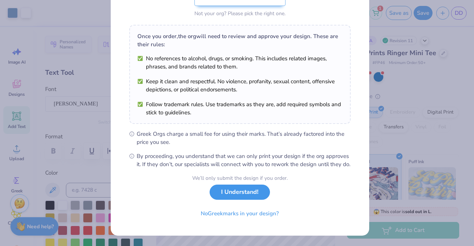
click at [252, 199] on button "I Understand!" at bounding box center [240, 192] width 60 height 15
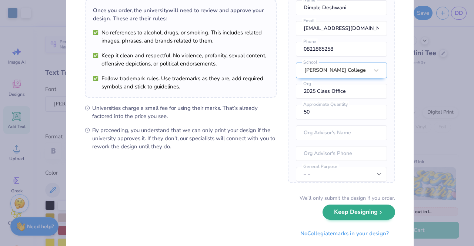
scroll to position [75, 0]
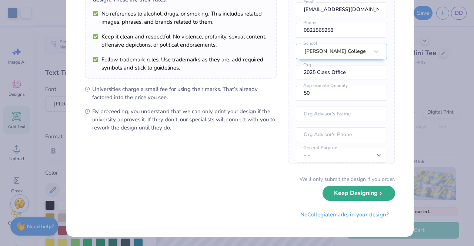
click at [335, 195] on button "Keep Designing" at bounding box center [359, 193] width 73 height 15
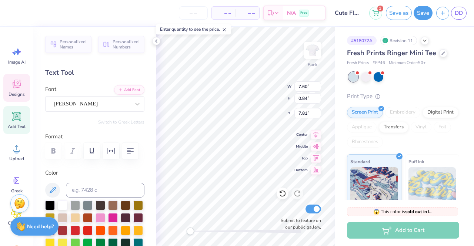
scroll to position [6, 4]
type textarea "Ohio State University"
click at [307, 87] on input "5.63" at bounding box center [308, 87] width 27 height 10
type input "5"
click at [305, 99] on input "0.84" at bounding box center [308, 98] width 27 height 10
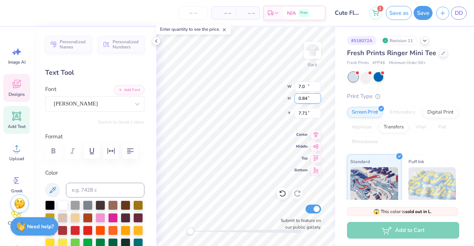
type input "7.00"
type input "1.04"
type input "7.71"
click at [307, 87] on input "7.00" at bounding box center [308, 87] width 27 height 10
type input "7"
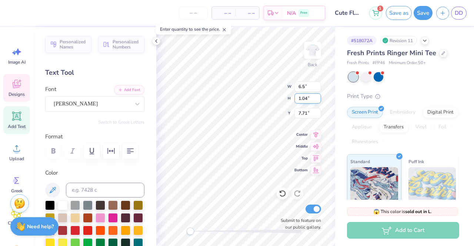
click at [305, 98] on input "1.04" at bounding box center [308, 98] width 27 height 10
type input "6.50"
type input "0.97"
type input "7.75"
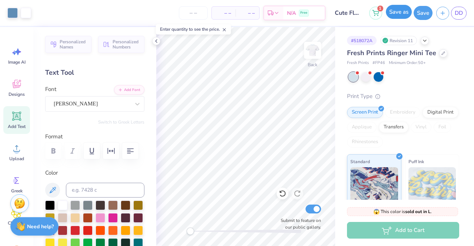
click at [389, 14] on button "Save as" at bounding box center [399, 12] width 26 height 14
click at [405, 11] on div "Save as" at bounding box center [399, 13] width 26 height 14
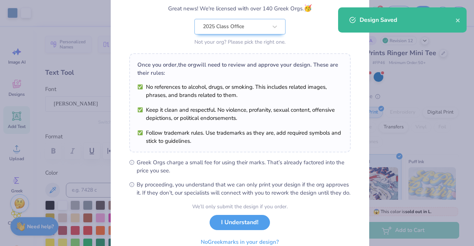
scroll to position [99, 0]
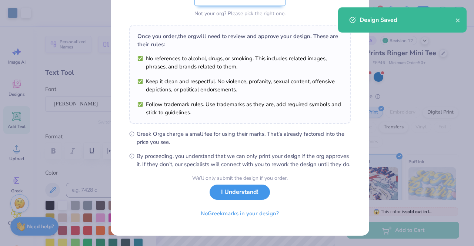
click at [241, 197] on button "I Understand!" at bounding box center [240, 192] width 60 height 15
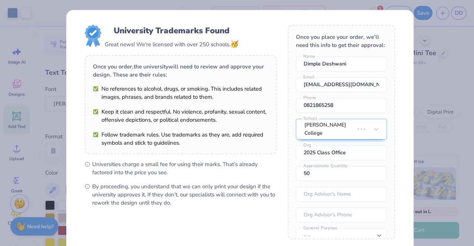
scroll to position [75, 0]
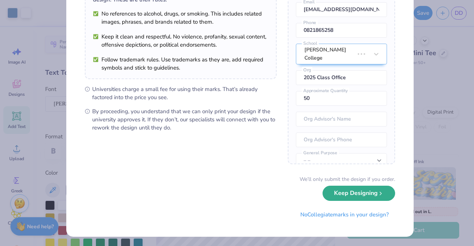
click at [352, 196] on button "Keep Designing" at bounding box center [359, 193] width 73 height 15
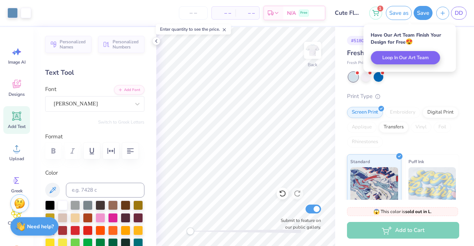
scroll to position [0, 0]
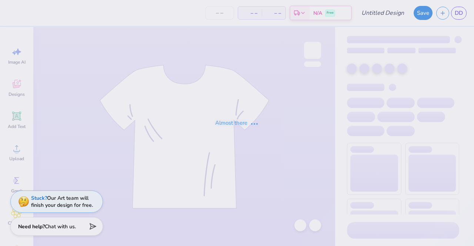
type input "Cute Floral baby blue"
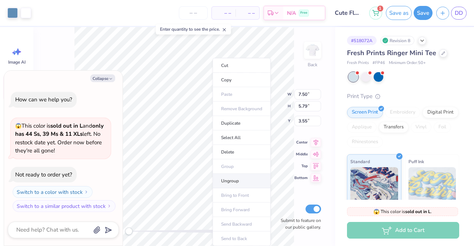
click at [237, 182] on li "Ungroup" at bounding box center [242, 181] width 58 height 14
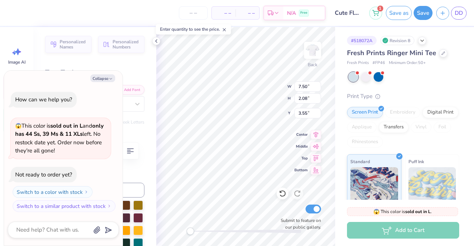
type textarea "x"
type textarea "C"
type textarea "x"
type textarea "K"
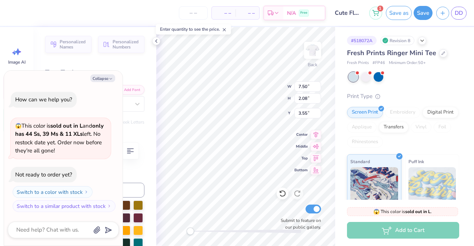
type textarea "x"
type textarea "Ka"
type textarea "x"
type textarea "Kap"
type textarea "x"
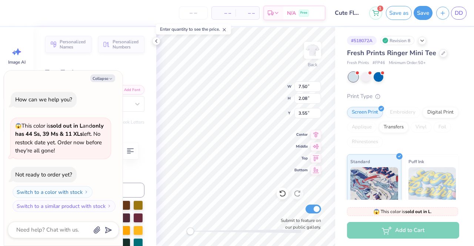
type textarea "[PERSON_NAME]"
type textarea "x"
type textarea "Kappa"
type textarea "x"
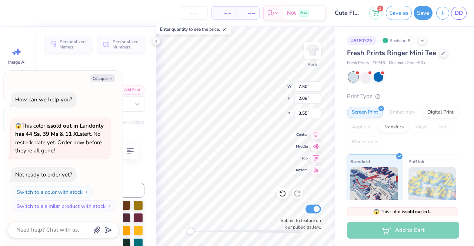
type textarea "Kappa"
type textarea "x"
type textarea "Kappa K"
type textarea "x"
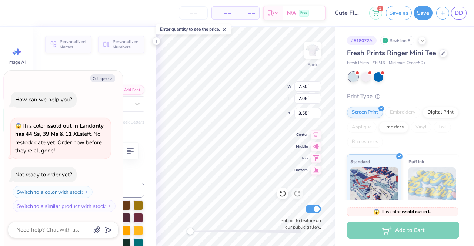
type textarea "Kappa Ka"
type textarea "x"
type textarea "Kappa Kap"
type textarea "x"
type textarea "Kappa [PERSON_NAME]"
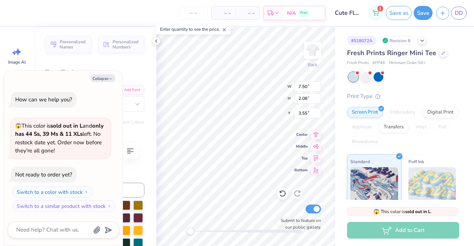
type textarea "x"
type textarea "Kappa Kappa"
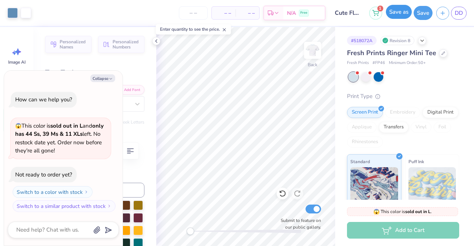
click at [391, 15] on button "Save as" at bounding box center [399, 12] width 26 height 14
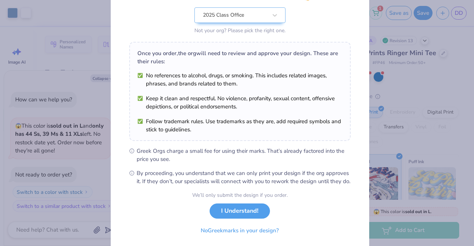
scroll to position [99, 0]
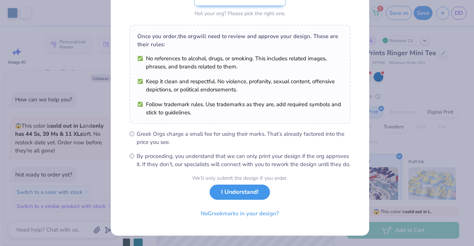
click at [224, 198] on button "I Understand!" at bounding box center [240, 192] width 60 height 15
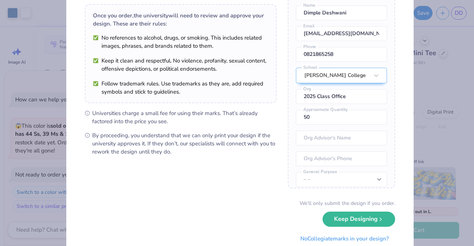
scroll to position [75, 0]
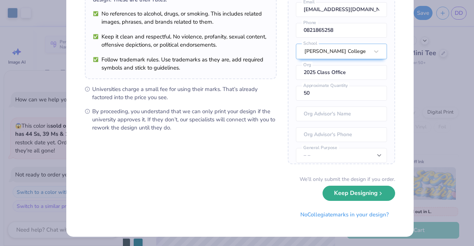
click at [340, 190] on button "Keep Designing" at bounding box center [359, 193] width 73 height 15
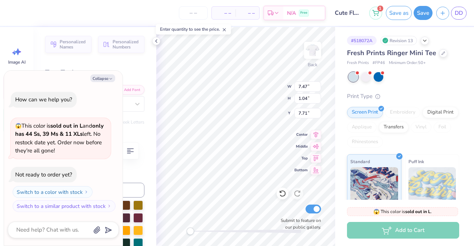
scroll to position [6, 3]
type textarea "x"
type textarea "University of"
type textarea "x"
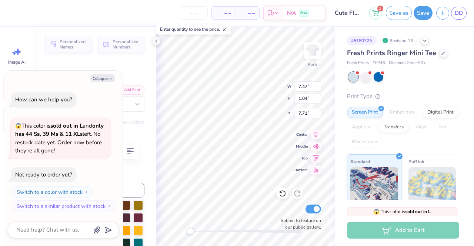
type textarea "University of T"
type textarea "x"
type textarea "[GEOGRAPHIC_DATA]"
type textarea "x"
type textarea "[GEOGRAPHIC_DATA]"
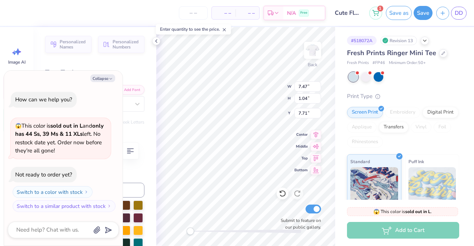
type textarea "x"
type textarea "[GEOGRAPHIC_DATA]"
type textarea "x"
type textarea "[GEOGRAPHIC_DATA][US_STATE]"
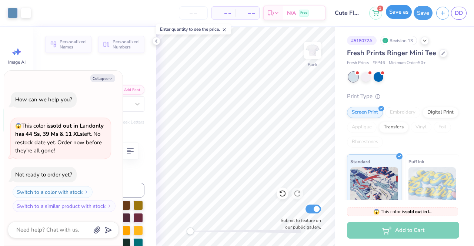
click at [400, 11] on button "Save as" at bounding box center [399, 12] width 26 height 14
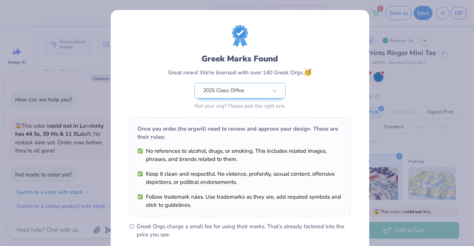
scroll to position [99, 0]
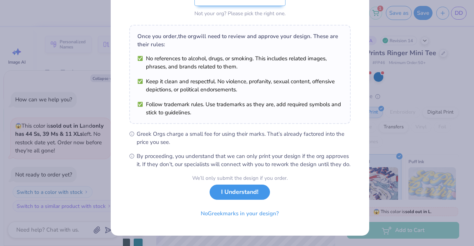
click at [261, 195] on button "I Understand!" at bounding box center [240, 192] width 60 height 15
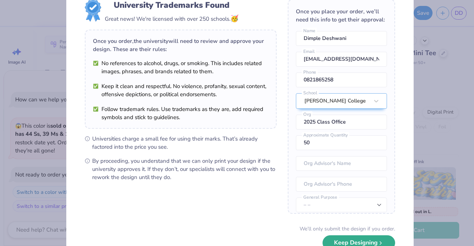
scroll to position [75, 0]
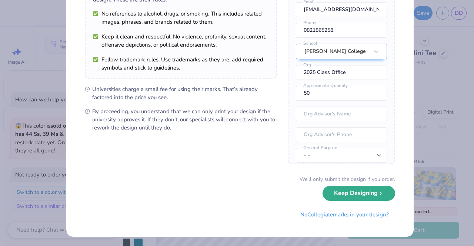
click at [362, 196] on button "Keep Designing" at bounding box center [359, 193] width 73 height 15
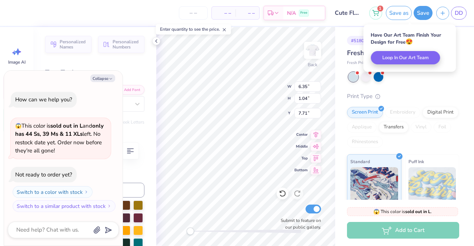
scroll to position [6, 3]
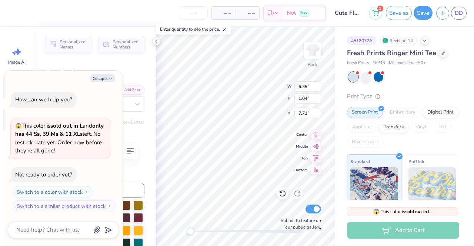
type textarea "x"
type textarea "University of"
type textarea "x"
type textarea "University of M"
type textarea "x"
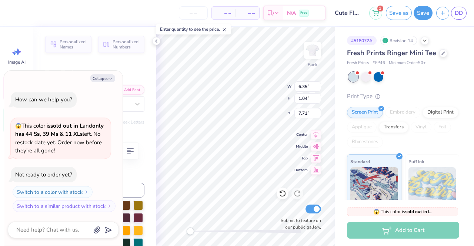
type textarea "[GEOGRAPHIC_DATA]"
type textarea "x"
type textarea "University of Miv"
type textarea "x"
type textarea "[GEOGRAPHIC_DATA]"
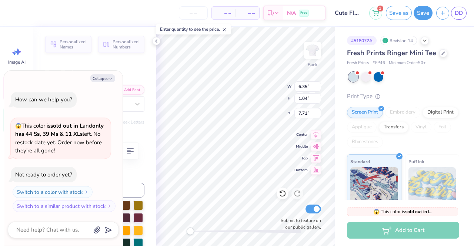
type textarea "x"
type textarea "[GEOGRAPHIC_DATA]"
type textarea "x"
type textarea "[GEOGRAPHIC_DATA]"
type textarea "x"
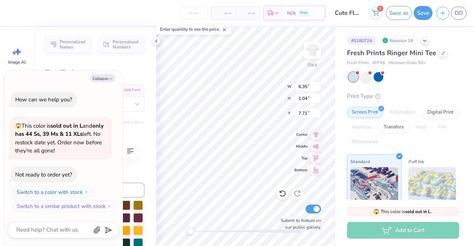
type textarea "[GEOGRAPHIC_DATA]"
type textarea "x"
type textarea "[GEOGRAPHIC_DATA]"
type textarea "x"
type textarea "[GEOGRAPHIC_DATA]"
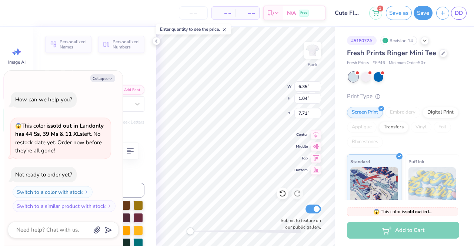
type textarea "x"
type textarea "[GEOGRAPHIC_DATA][US_STATE]"
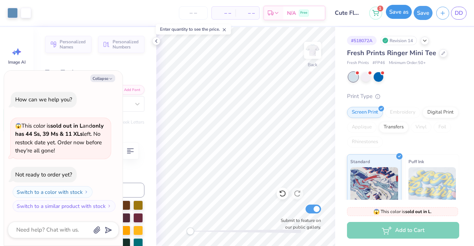
click at [389, 10] on button "Save as" at bounding box center [399, 12] width 26 height 14
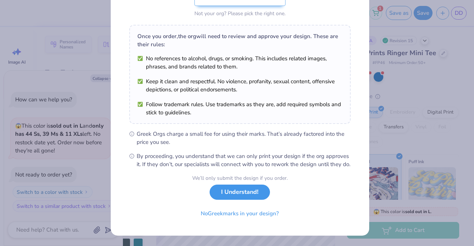
click at [252, 189] on button "I Understand!" at bounding box center [240, 192] width 60 height 15
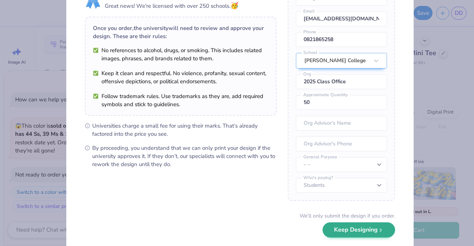
scroll to position [75, 0]
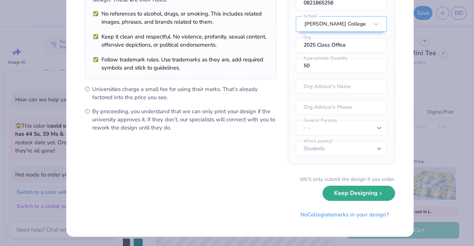
click at [347, 200] on button "Keep Designing" at bounding box center [359, 193] width 73 height 15
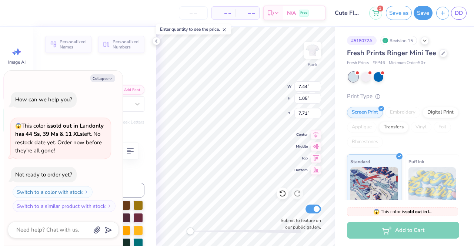
scroll to position [6, 4]
type textarea "x"
type textarea "[GEOGRAPHIC_DATA]"
type textarea "x"
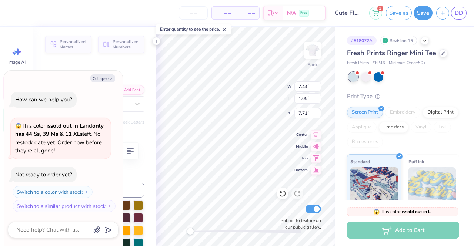
type textarea "U"
type textarea "x"
type textarea "O"
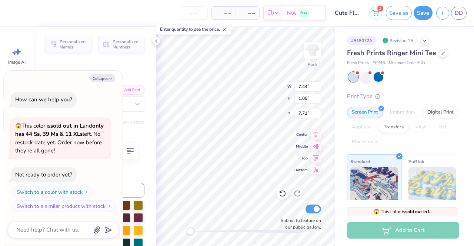
type textarea "x"
type textarea "Oh"
type textarea "x"
type textarea "Ohi"
type textarea "x"
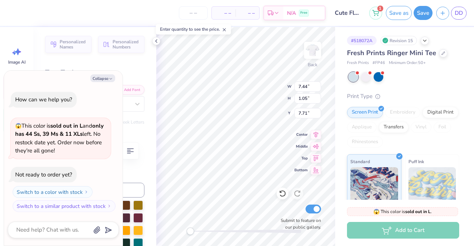
type textarea "[US_STATE]"
type textarea "x"
type textarea "[US_STATE]"
type textarea "x"
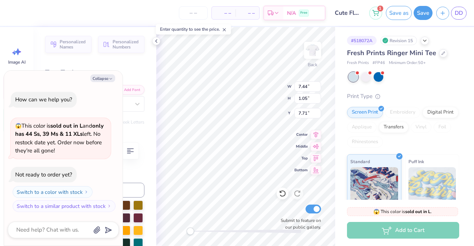
type textarea "[US_STATE] S"
type textarea "x"
type textarea "[US_STATE] St"
type textarea "x"
type textarea "[US_STATE] Sta"
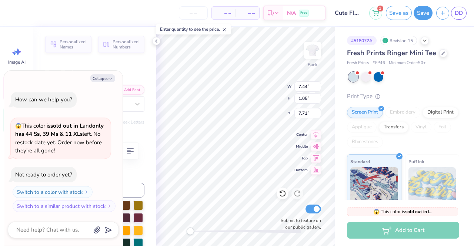
type textarea "x"
type textarea "[US_STATE] State"
type textarea "x"
type textarea "[US_STATE] State"
type textarea "x"
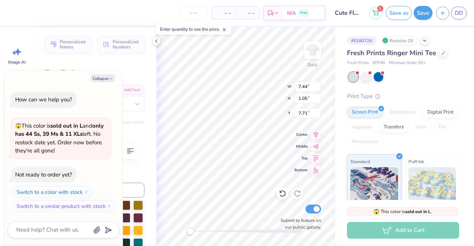
type textarea "[US_STATE] State U"
type textarea "x"
type textarea "[US_STATE] State Un"
type textarea "x"
type textarea "[US_STATE][GEOGRAPHIC_DATA]"
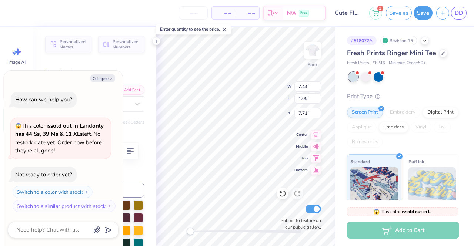
type textarea "x"
type textarea "[US_STATE][GEOGRAPHIC_DATA]"
type textarea "x"
type textarea "[US_STATE][GEOGRAPHIC_DATA]"
type textarea "x"
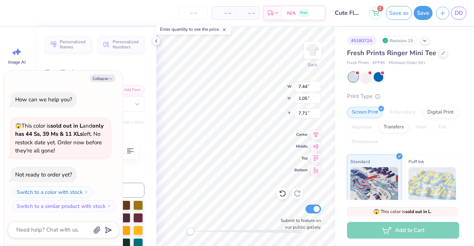
type textarea "[US_STATE] State Univers"
type textarea "x"
type textarea "[US_STATE] State Universi"
type textarea "x"
type textarea "[US_STATE] State Universit"
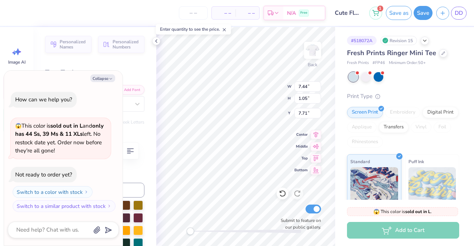
type textarea "x"
type textarea "[US_STATE][GEOGRAPHIC_DATA]"
type textarea "x"
type textarea "[US_STATE][GEOGRAPHIC_DATA]"
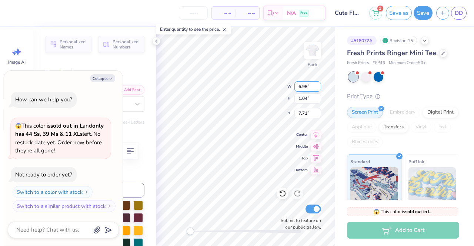
click at [307, 88] on input "6.98" at bounding box center [308, 87] width 27 height 10
type textarea "x"
click at [307, 88] on input "6.98" at bounding box center [308, 87] width 27 height 10
type input "6"
type input "7.2"
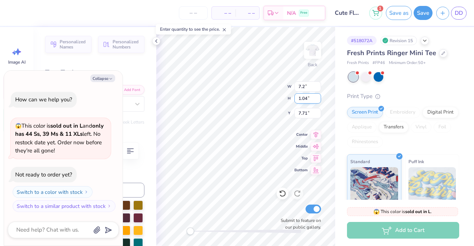
click at [303, 97] on input "1.04" at bounding box center [308, 98] width 27 height 10
type textarea "x"
type input "7.20"
type input "1.07"
type input "7.69"
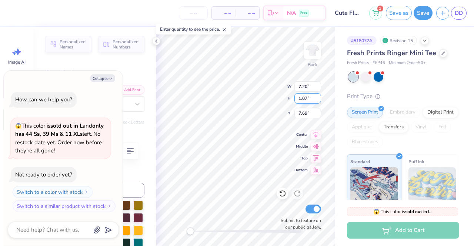
click at [303, 98] on input "1.07" at bounding box center [308, 98] width 27 height 10
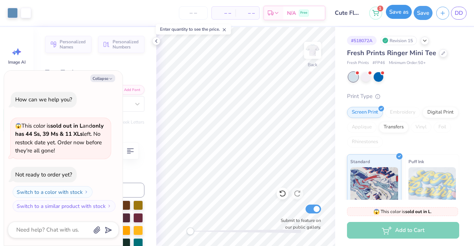
click at [407, 13] on button "Save as" at bounding box center [399, 12] width 26 height 14
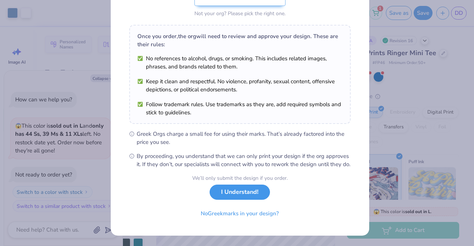
click at [256, 194] on button "I Understand!" at bounding box center [240, 192] width 60 height 15
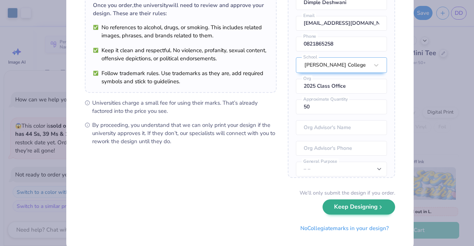
scroll to position [75, 0]
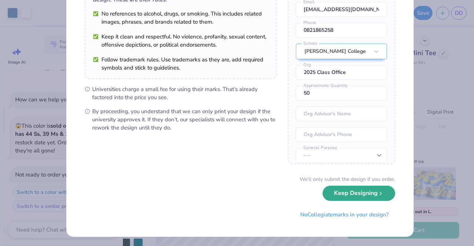
click at [354, 190] on button "Keep Designing" at bounding box center [359, 193] width 73 height 15
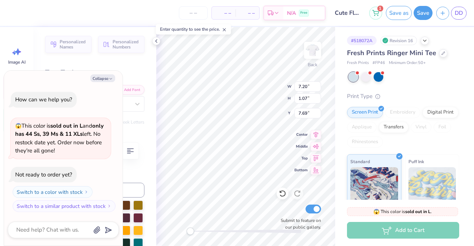
scroll to position [6, 4]
type textarea "x"
type textarea "[US_STATE] State Un"
type textarea "x"
type textarea "[US_STATE] State U"
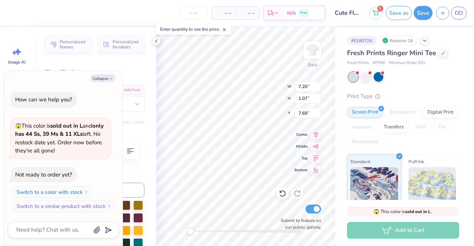
type textarea "x"
type textarea "[US_STATE] State"
type textarea "x"
type textarea "[US_STATE] State"
type textarea "x"
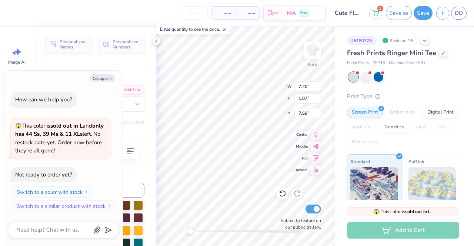
type textarea "[US_STATE] Stat"
type textarea "x"
type textarea "[US_STATE] Sta"
type textarea "x"
type textarea "[US_STATE] S"
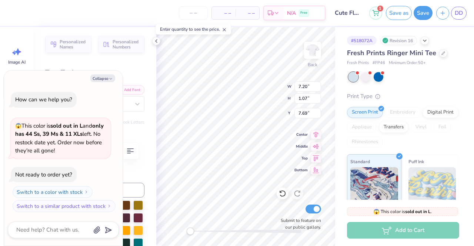
type textarea "x"
type textarea "[US_STATE]"
type textarea "x"
type textarea "[US_STATE]"
type textarea "x"
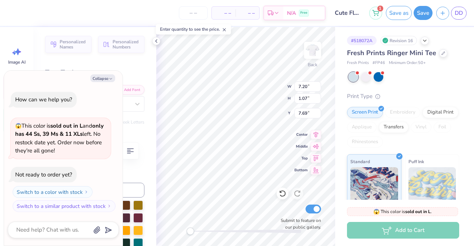
type textarea "Ohi"
type textarea "x"
type textarea "Oh"
type textarea "x"
type textarea "O"
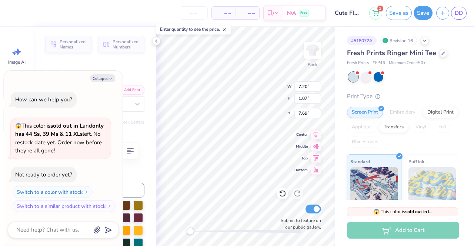
type textarea "x"
type textarea "U"
type textarea "x"
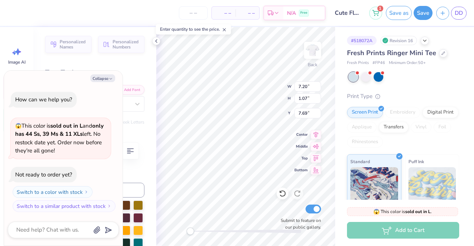
type textarea "Un"
type textarea "x"
type textarea "Uni"
type textarea "x"
type textarea "Univ"
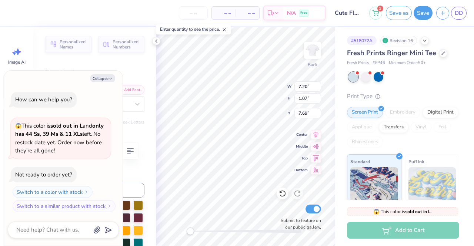
type textarea "x"
type textarea "Unive"
type textarea "x"
type textarea "Univer"
type textarea "x"
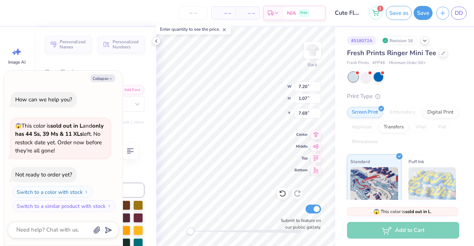
scroll to position [6, 1]
type textarea "Univers"
type textarea "x"
type textarea "Universi"
type textarea "x"
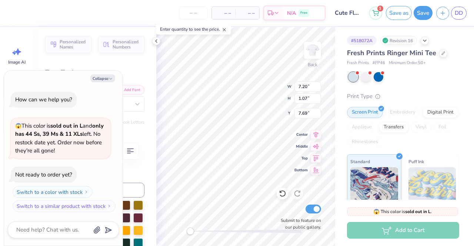
type textarea "Universit"
type textarea "x"
type textarea "University"
type textarea "x"
type textarea "University"
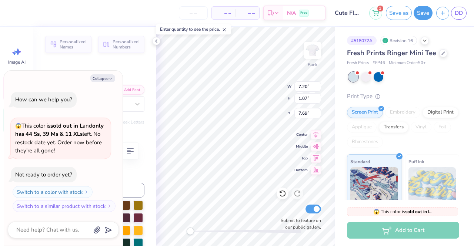
type textarea "x"
type textarea "University o"
type textarea "x"
type textarea "University of"
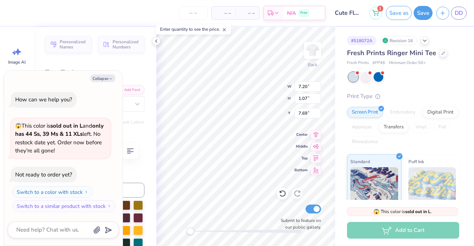
type textarea "x"
type textarea "University of"
type textarea "x"
type textarea "University of S"
type textarea "x"
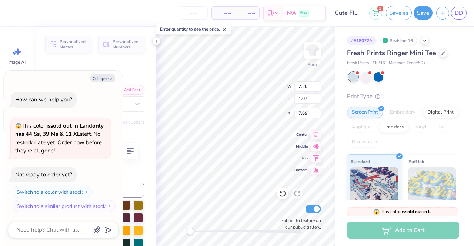
type textarea "University of So"
type textarea "x"
type textarea "[GEOGRAPHIC_DATA]"
type textarea "x"
type textarea "University of Sout"
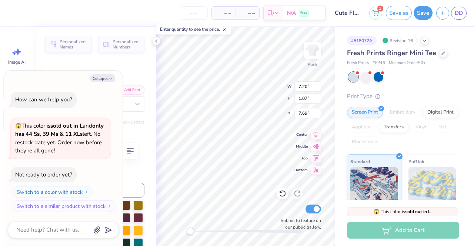
type textarea "x"
type textarea "[GEOGRAPHIC_DATA]"
type textarea "x"
type textarea "[GEOGRAPHIC_DATA]"
type textarea "x"
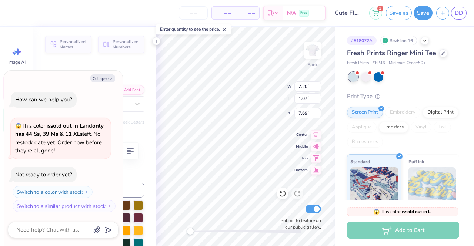
type textarea "[GEOGRAPHIC_DATA]"
type textarea "x"
type textarea "[GEOGRAPHIC_DATA]"
type textarea "x"
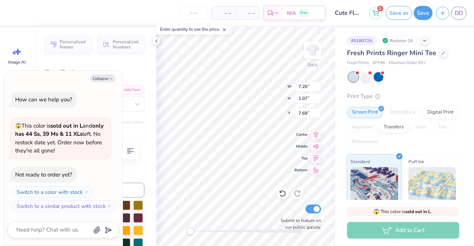
type textarea "[GEOGRAPHIC_DATA]"
type textarea "x"
type textarea "[GEOGRAPHIC_DATA]"
type textarea "x"
type textarea "[GEOGRAPHIC_DATA][PERSON_NAME]"
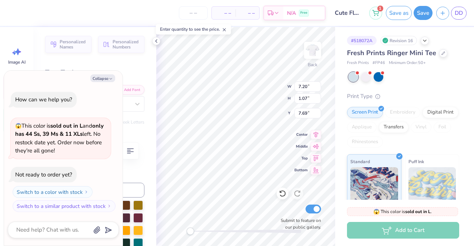
type textarea "x"
type textarea "[GEOGRAPHIC_DATA]"
type textarea "x"
type textarea "[GEOGRAPHIC_DATA]"
type textarea "x"
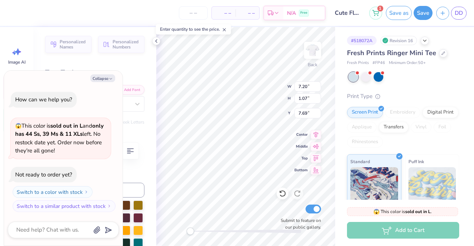
type textarea "[GEOGRAPHIC_DATA][US_STATE]"
click at [307, 86] on input "7.20" at bounding box center [308, 87] width 27 height 10
type textarea "x"
type input "7"
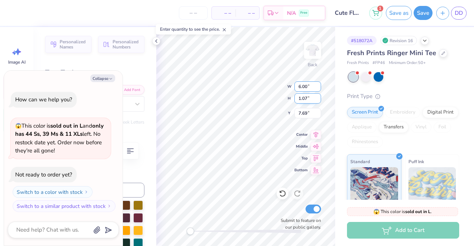
type input "6.00"
click at [303, 101] on input "1.07" at bounding box center [308, 98] width 27 height 10
type textarea "x"
type input "8.09"
click at [307, 87] on input "8.09" at bounding box center [308, 87] width 27 height 10
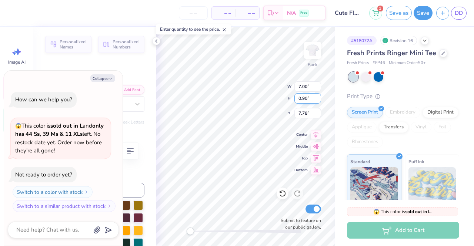
click at [304, 100] on input "0.90" at bounding box center [308, 98] width 27 height 10
click at [305, 87] on input "7.00" at bounding box center [308, 87] width 27 height 10
click at [307, 100] on input "0.78" at bounding box center [308, 98] width 27 height 10
click at [305, 87] on input "7.20" at bounding box center [308, 87] width 27 height 10
click at [305, 94] on input "0.80" at bounding box center [308, 98] width 27 height 10
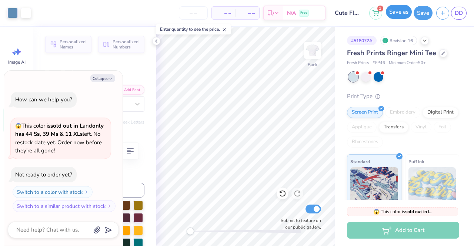
click at [397, 15] on button "Save as" at bounding box center [399, 12] width 26 height 14
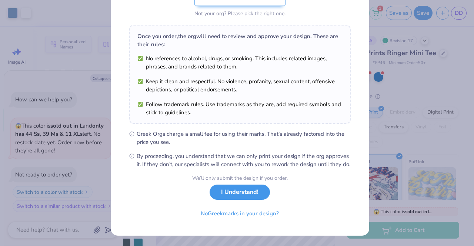
click at [257, 192] on button "I Understand!" at bounding box center [240, 192] width 60 height 15
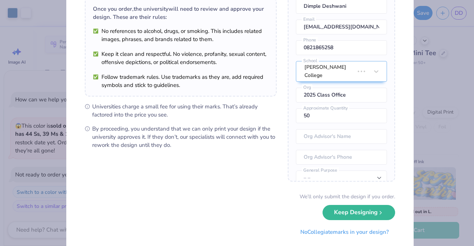
scroll to position [75, 0]
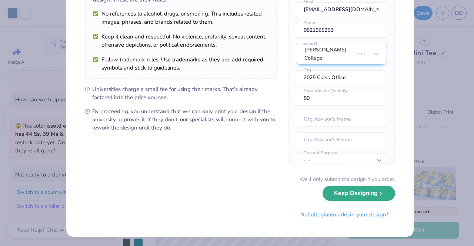
click at [334, 196] on button "Keep Designing" at bounding box center [359, 193] width 73 height 15
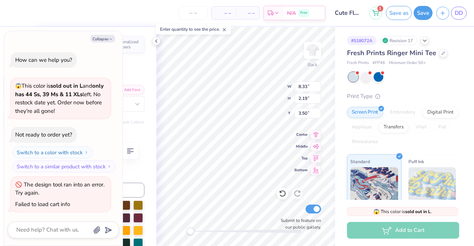
scroll to position [6, 1]
click at [307, 86] on input "4.40" at bounding box center [308, 87] width 27 height 10
click at [305, 101] on input "1.41" at bounding box center [308, 98] width 27 height 10
click at [283, 194] on icon at bounding box center [282, 193] width 7 height 7
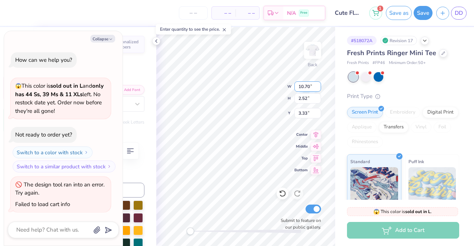
click at [309, 86] on input "10.70" at bounding box center [308, 87] width 27 height 10
click at [303, 100] on input "2.52" at bounding box center [308, 98] width 27 height 10
click at [318, 96] on input "1.9" at bounding box center [308, 98] width 27 height 10
click at [318, 96] on input "1.92" at bounding box center [308, 98] width 27 height 10
click at [318, 96] on input "1.93" at bounding box center [308, 98] width 27 height 10
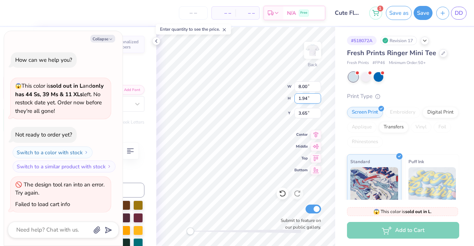
click at [318, 96] on input "1.94" at bounding box center [308, 98] width 27 height 10
click at [318, 96] on input "1.95" at bounding box center [308, 98] width 27 height 10
click at [318, 96] on input "1.96" at bounding box center [308, 98] width 27 height 10
click at [318, 96] on input "1.97" at bounding box center [308, 98] width 27 height 10
click at [318, 96] on input "1.98" at bounding box center [308, 98] width 27 height 10
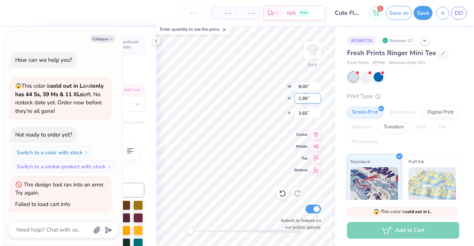
click at [318, 96] on input "1.99" at bounding box center [308, 98] width 27 height 10
click at [318, 96] on input "2" at bounding box center [308, 98] width 27 height 10
click at [318, 96] on input "2.01" at bounding box center [308, 98] width 27 height 10
click at [304, 115] on input "3.65" at bounding box center [308, 113] width 27 height 10
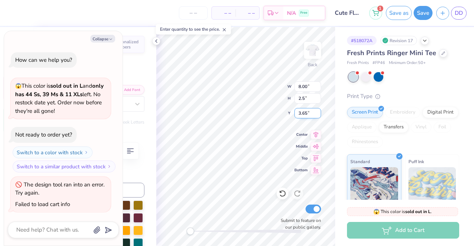
click at [304, 115] on input "3.65" at bounding box center [308, 113] width 27 height 10
click at [305, 84] on input "10.60" at bounding box center [308, 87] width 27 height 10
click at [309, 86] on input "10.60" at bounding box center [308, 87] width 27 height 10
click at [107, 37] on button "Collapse" at bounding box center [102, 39] width 25 height 8
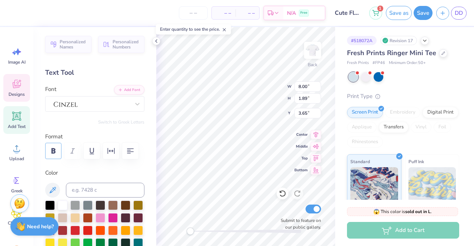
click at [53, 150] on icon "button" at bounding box center [53, 151] width 9 height 9
click at [61, 149] on button "button" at bounding box center [53, 151] width 16 height 16
click at [282, 195] on icon at bounding box center [282, 193] width 7 height 7
click at [55, 151] on icon "button" at bounding box center [54, 151] width 4 height 6
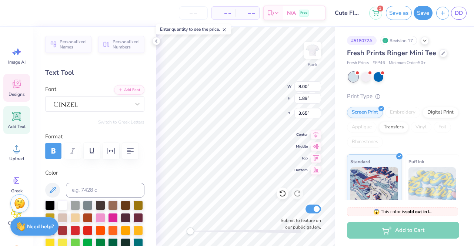
click at [55, 151] on icon "button" at bounding box center [54, 151] width 4 height 6
click at [284, 192] on icon at bounding box center [282, 194] width 6 height 7
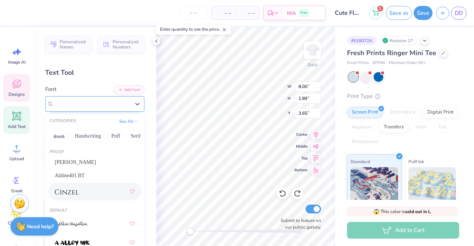
click at [112, 107] on div at bounding box center [92, 103] width 78 height 11
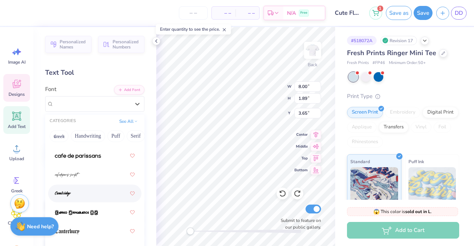
scroll to position [1107, 0]
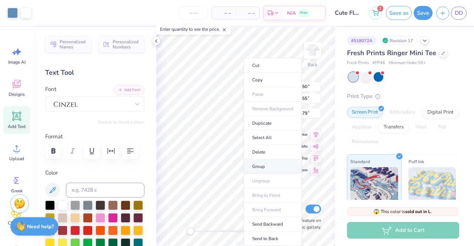
click at [272, 163] on li "Group" at bounding box center [273, 167] width 58 height 14
click at [260, 165] on li "Group" at bounding box center [270, 167] width 58 height 14
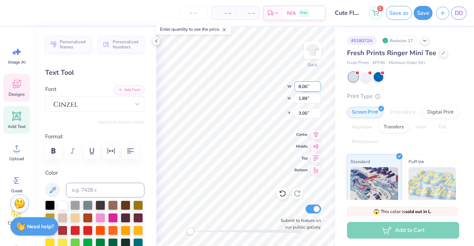
click at [304, 89] on input "8.00" at bounding box center [308, 87] width 27 height 10
click at [305, 99] on input "1.89" at bounding box center [308, 98] width 27 height 10
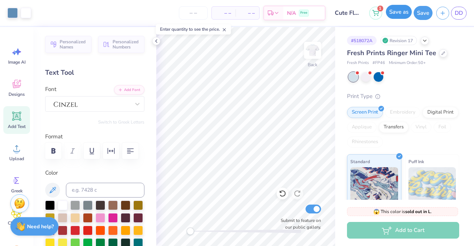
click at [399, 14] on button "Save as" at bounding box center [399, 12] width 26 height 14
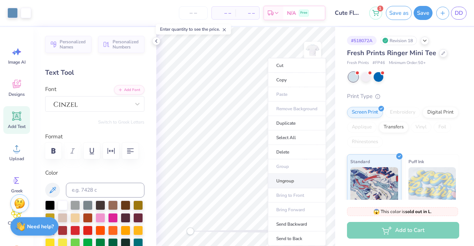
click at [290, 176] on li "Ungroup" at bounding box center [297, 181] width 58 height 14
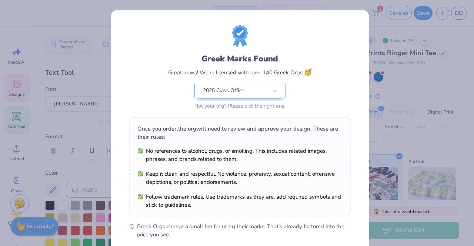
scroll to position [99, 0]
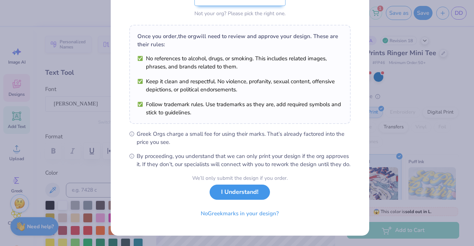
click at [249, 192] on button "I Understand!" at bounding box center [240, 192] width 60 height 15
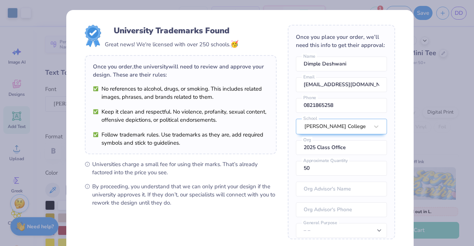
scroll to position [75, 0]
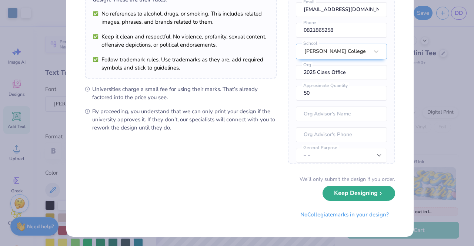
click at [359, 197] on button "Keep Designing" at bounding box center [359, 193] width 73 height 15
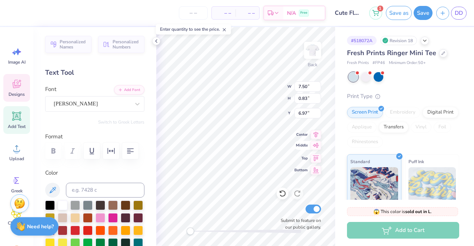
scroll to position [6, 3]
click at [308, 86] on input "7.50" at bounding box center [308, 87] width 27 height 10
click at [306, 87] on input "7.50" at bounding box center [308, 87] width 27 height 10
click at [305, 87] on input "7.50" at bounding box center [308, 87] width 27 height 10
click at [306, 96] on input "0.83" at bounding box center [308, 98] width 27 height 10
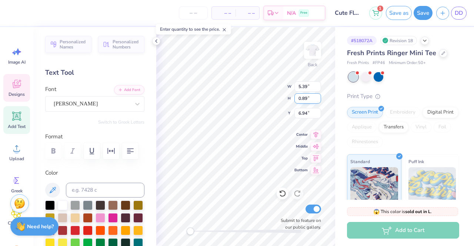
click at [306, 97] on input "0.89" at bounding box center [308, 98] width 27 height 10
click at [306, 85] on input "5.39" at bounding box center [308, 87] width 27 height 10
click at [307, 86] on input "5.39" at bounding box center [308, 87] width 27 height 10
click at [306, 87] on input "5.39" at bounding box center [308, 87] width 27 height 10
click at [308, 88] on input "5.39" at bounding box center [308, 87] width 27 height 10
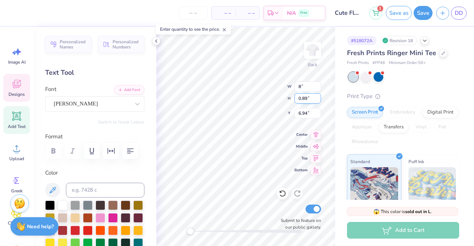
click at [308, 100] on input "0.89" at bounding box center [308, 98] width 27 height 10
click at [307, 87] on input "8.00" at bounding box center [308, 87] width 27 height 10
click at [302, 99] on input "1.32" at bounding box center [308, 98] width 27 height 10
click at [302, 99] on input "1.15" at bounding box center [308, 98] width 27 height 10
click at [306, 86] on input "7.00" at bounding box center [308, 87] width 27 height 10
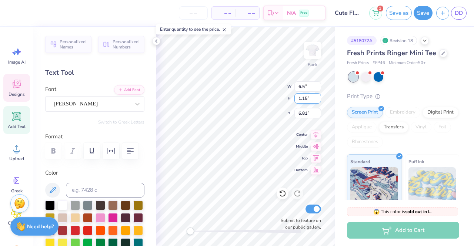
click at [308, 99] on input "1.15" at bounding box center [308, 98] width 27 height 10
click at [304, 97] on input "1.07" at bounding box center [308, 98] width 27 height 10
click at [305, 114] on input "6.85" at bounding box center [308, 113] width 27 height 10
click at [300, 87] on input "6.50" at bounding box center [308, 87] width 27 height 10
click at [305, 99] on input "1.07" at bounding box center [308, 98] width 27 height 10
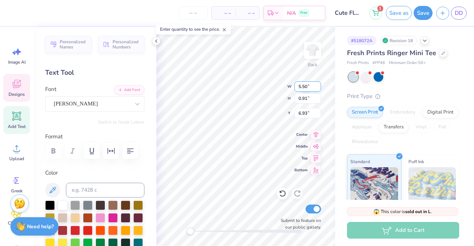
click at [303, 88] on input "5.50" at bounding box center [308, 87] width 27 height 10
click at [301, 97] on input "0.91" at bounding box center [308, 98] width 27 height 10
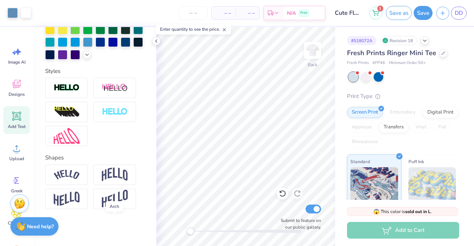
scroll to position [40, 0]
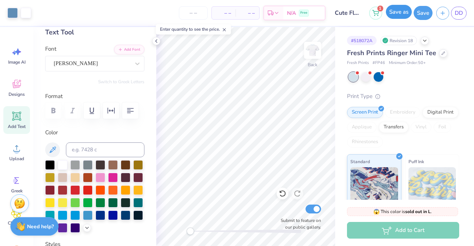
click at [394, 11] on button "Save as" at bounding box center [399, 12] width 26 height 14
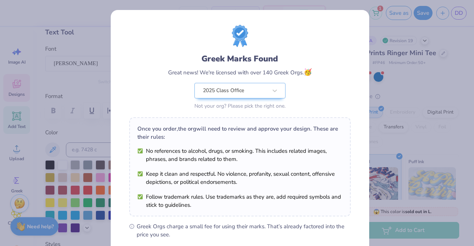
scroll to position [99, 0]
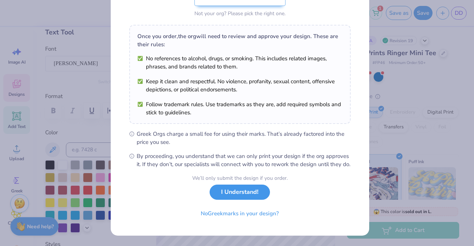
click at [254, 200] on button "I Understand!" at bounding box center [240, 192] width 60 height 15
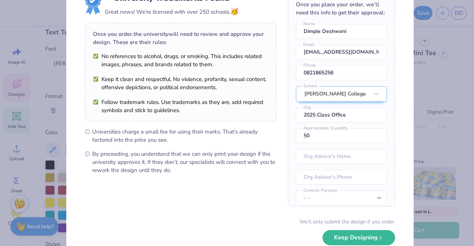
scroll to position [75, 0]
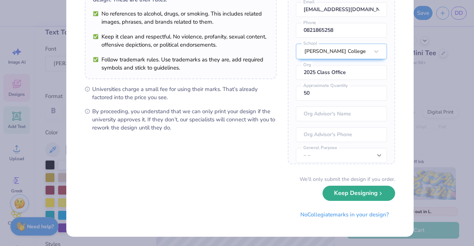
click at [351, 196] on button "Keep Designing" at bounding box center [359, 193] width 73 height 15
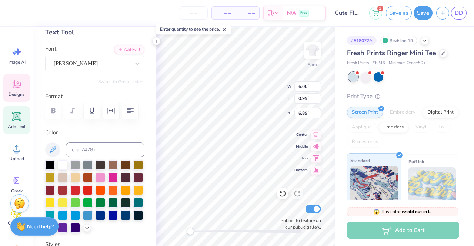
scroll to position [6, 4]
click at [406, 16] on button "Save as" at bounding box center [399, 12] width 26 height 14
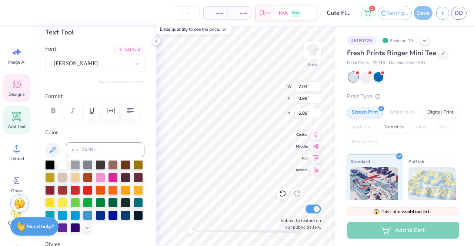
scroll to position [6, 3]
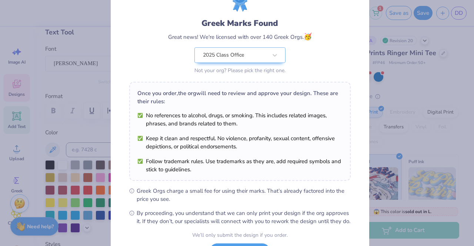
scroll to position [99, 0]
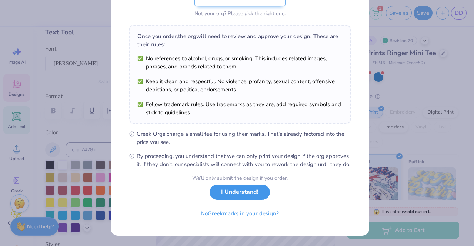
click at [228, 192] on button "I Understand!" at bounding box center [240, 192] width 60 height 15
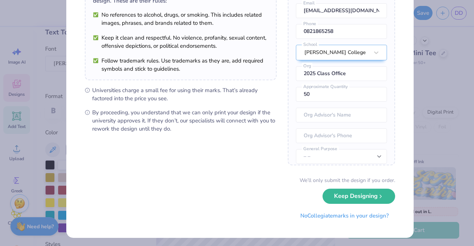
scroll to position [75, 0]
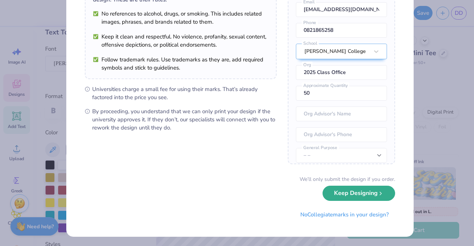
click at [362, 190] on button "Keep Designing" at bounding box center [359, 193] width 73 height 15
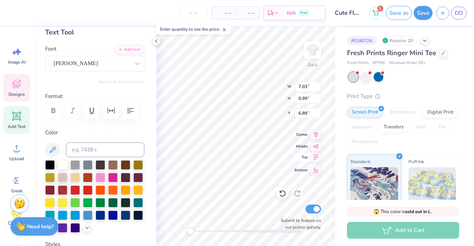
scroll to position [6, 4]
click at [401, 18] on button "Save as" at bounding box center [399, 12] width 26 height 14
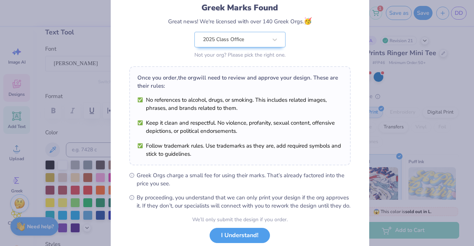
scroll to position [99, 0]
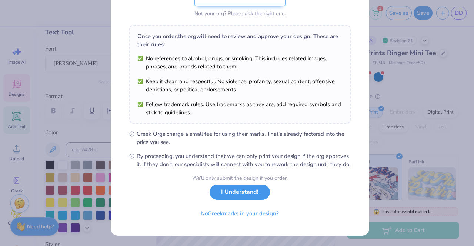
click at [261, 196] on button "I Understand!" at bounding box center [240, 192] width 60 height 15
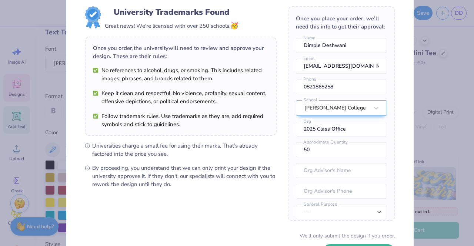
scroll to position [75, 0]
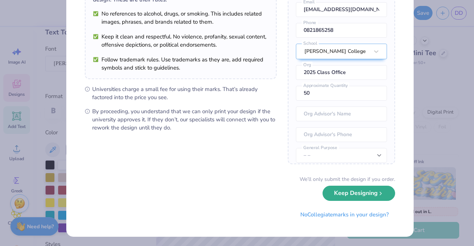
click at [347, 189] on button "Keep Designing" at bounding box center [359, 193] width 73 height 15
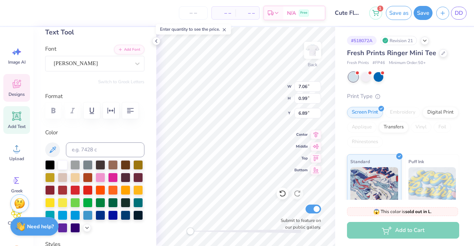
scroll to position [6, 4]
click at [401, 13] on button "Save as" at bounding box center [399, 12] width 26 height 14
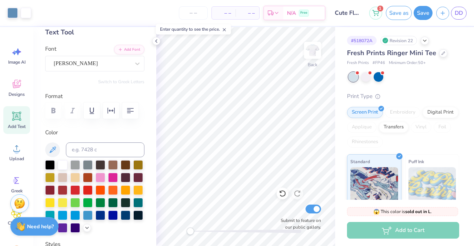
click at [460, 21] on div "Design Saved" at bounding box center [403, 23] width 132 height 34
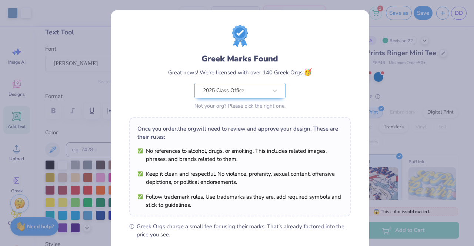
scroll to position [99, 0]
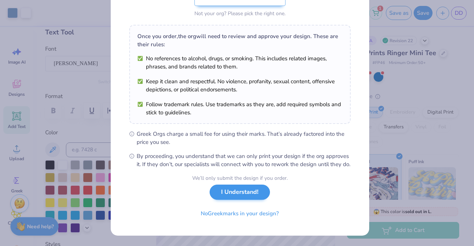
click at [242, 202] on div "We’ll only submit the design if you order. I Understand! No Greek marks in your…" at bounding box center [240, 198] width 96 height 47
click at [245, 194] on button "I Understand!" at bounding box center [240, 192] width 60 height 15
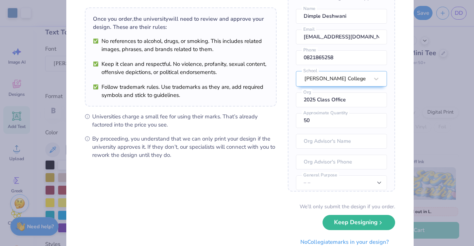
scroll to position [75, 0]
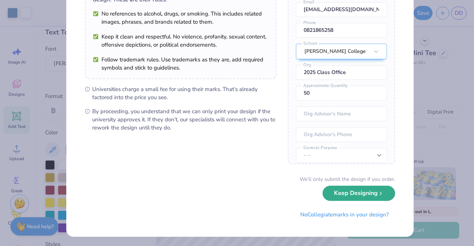
click at [335, 192] on button "Keep Designing" at bounding box center [359, 193] width 73 height 15
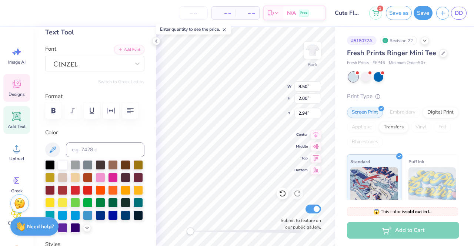
scroll to position [6, 3]
click at [308, 87] on input "7.51" at bounding box center [308, 87] width 27 height 10
click at [305, 96] on input "1.80" at bounding box center [308, 98] width 27 height 10
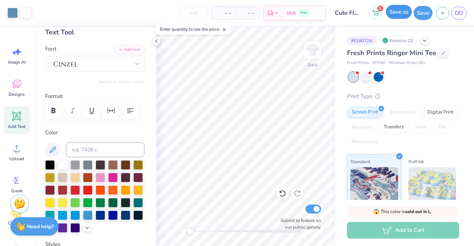
click at [408, 8] on button "Save as" at bounding box center [399, 12] width 26 height 14
click at [397, 13] on div "Save as" at bounding box center [399, 13] width 26 height 14
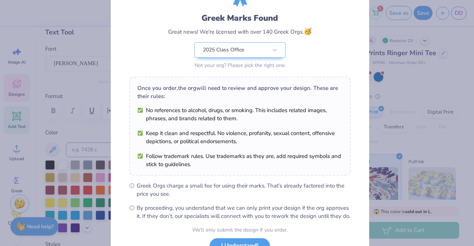
scroll to position [99, 0]
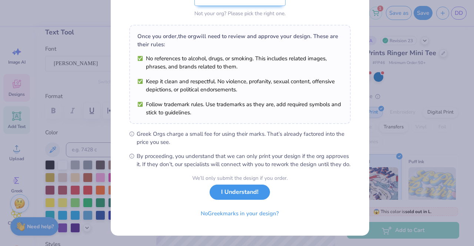
click at [249, 199] on button "I Understand!" at bounding box center [240, 192] width 60 height 15
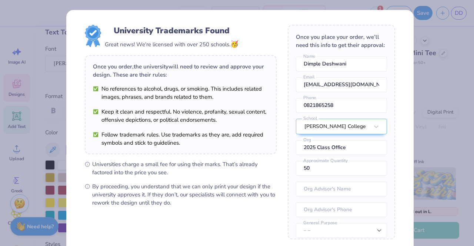
scroll to position [75, 0]
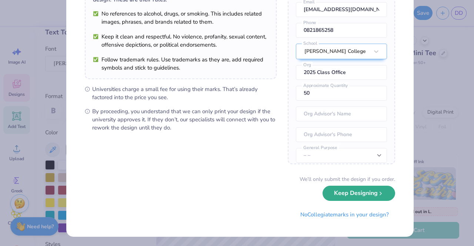
click at [367, 198] on button "Keep Designing" at bounding box center [359, 193] width 73 height 15
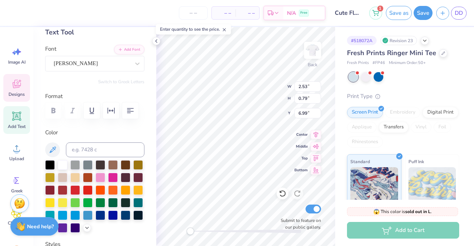
scroll to position [6, 4]
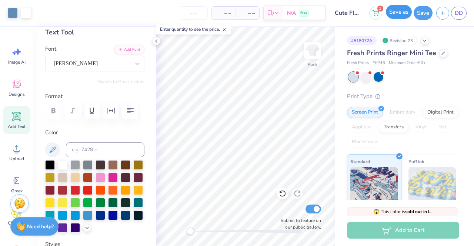
click at [398, 13] on button "Save as" at bounding box center [399, 12] width 26 height 14
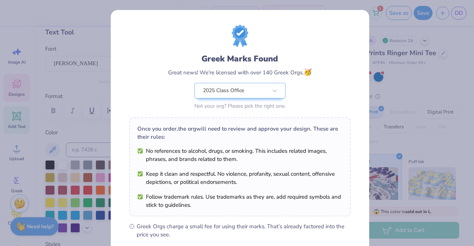
scroll to position [99, 0]
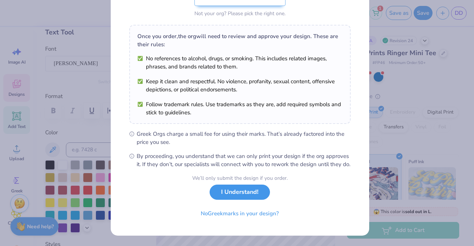
click at [224, 188] on button "I Understand!" at bounding box center [240, 192] width 60 height 15
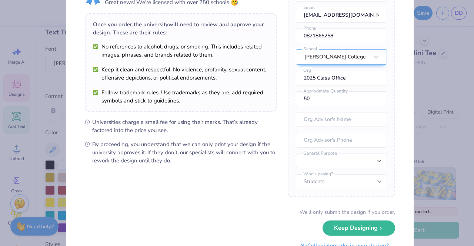
scroll to position [75, 0]
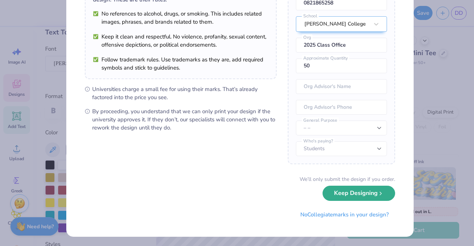
click at [350, 196] on button "Keep Designing" at bounding box center [359, 193] width 73 height 15
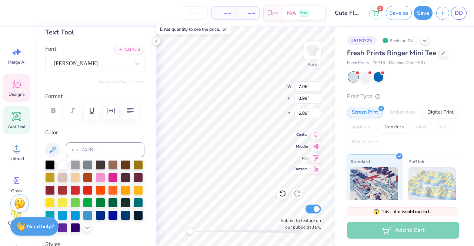
scroll to position [6, 3]
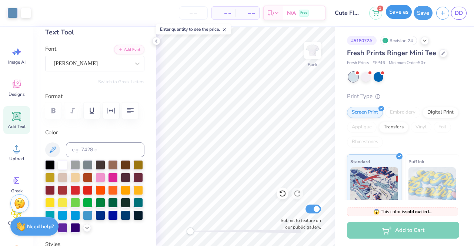
click at [399, 13] on button "Save as" at bounding box center [399, 12] width 26 height 14
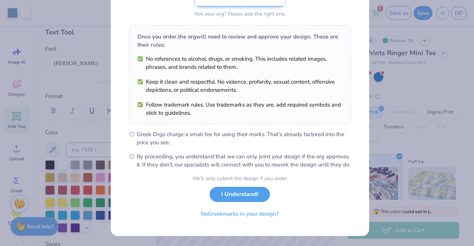
scroll to position [99, 0]
click at [238, 190] on button "I Understand!" at bounding box center [240, 192] width 60 height 15
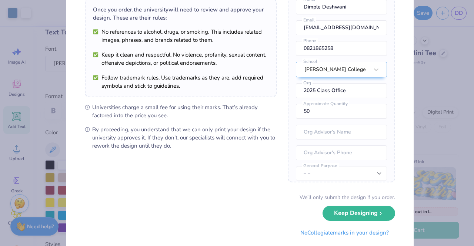
scroll to position [75, 0]
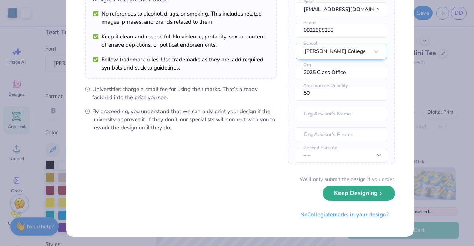
click at [342, 193] on button "Keep Designing" at bounding box center [359, 193] width 73 height 15
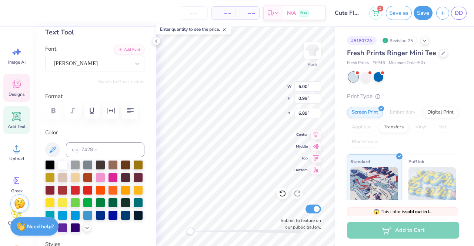
scroll to position [6, 4]
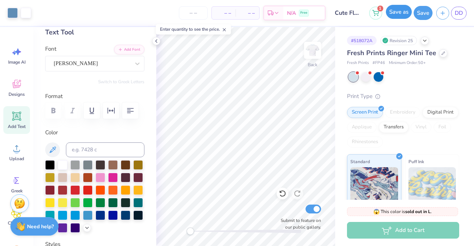
click at [397, 19] on div "Save as" at bounding box center [399, 13] width 26 height 14
click at [397, 8] on button "Save as" at bounding box center [399, 12] width 26 height 14
click at [399, 14] on div "Save as" at bounding box center [399, 13] width 26 height 14
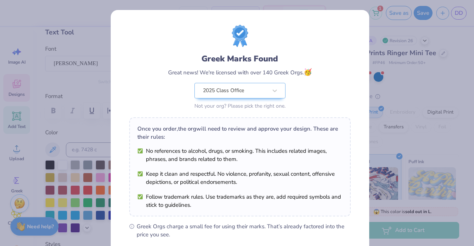
scroll to position [99, 0]
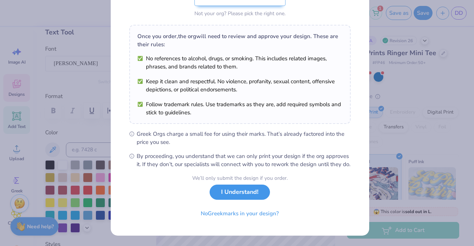
click at [252, 192] on button "I Understand!" at bounding box center [240, 192] width 60 height 15
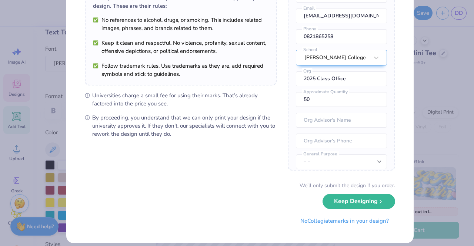
scroll to position [75, 0]
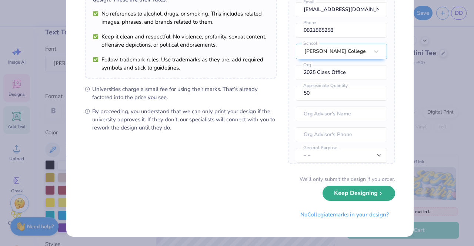
click at [334, 190] on button "Keep Designing" at bounding box center [359, 193] width 73 height 15
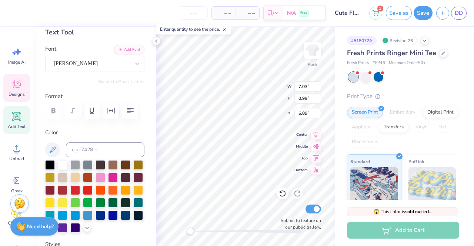
scroll to position [6, 4]
click at [307, 85] on input "7.03" at bounding box center [308, 87] width 27 height 10
click at [307, 88] on input "7.03" at bounding box center [308, 87] width 27 height 10
click at [305, 99] on input "0.99" at bounding box center [308, 98] width 27 height 10
click at [308, 87] on input "8.23" at bounding box center [308, 87] width 27 height 10
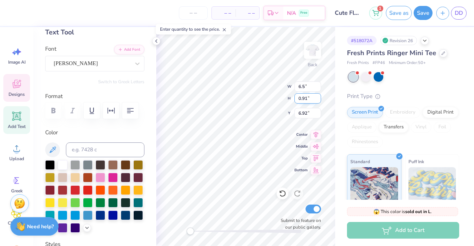
click at [305, 101] on input "0.91" at bounding box center [308, 98] width 27 height 10
click at [304, 87] on input "6.50" at bounding box center [308, 87] width 27 height 10
click at [305, 88] on input "6.50" at bounding box center [308, 87] width 27 height 10
click at [304, 101] on input "0.72" at bounding box center [308, 98] width 27 height 10
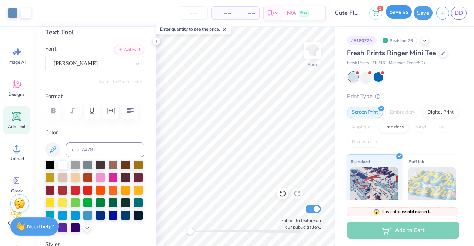
click at [399, 15] on button "Save as" at bounding box center [399, 12] width 26 height 14
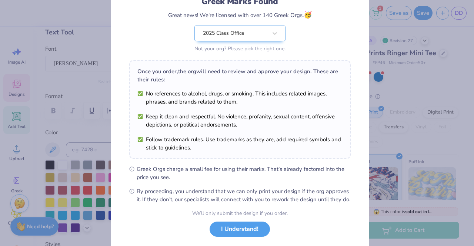
scroll to position [99, 0]
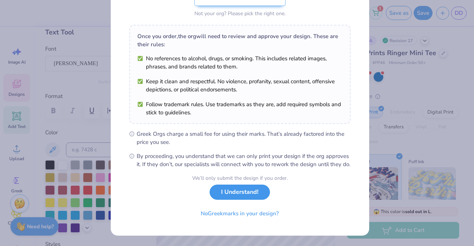
click at [229, 197] on button "I Understand!" at bounding box center [240, 192] width 60 height 15
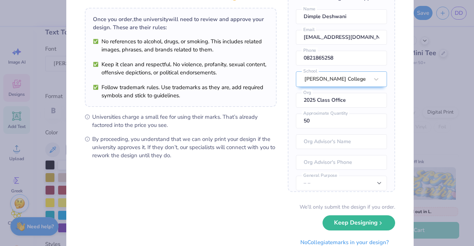
scroll to position [75, 0]
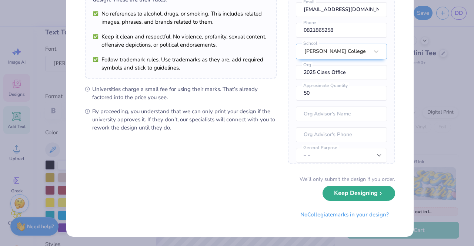
click at [368, 199] on button "Keep Designing" at bounding box center [359, 193] width 73 height 15
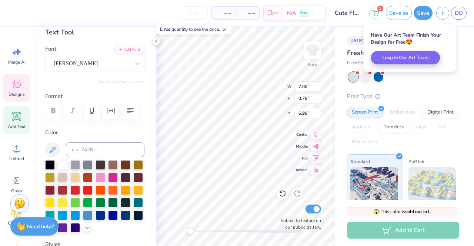
scroll to position [0, 0]
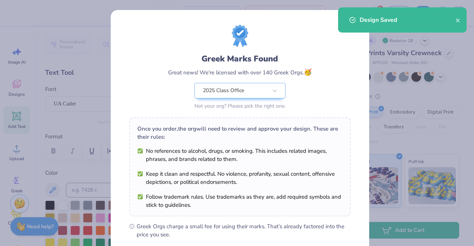
scroll to position [99, 0]
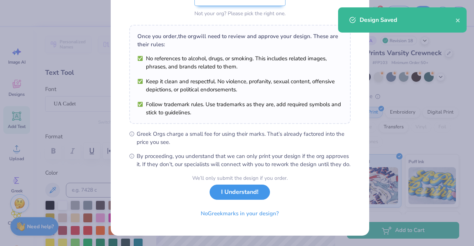
click at [242, 195] on button "I Understand!" at bounding box center [240, 192] width 60 height 15
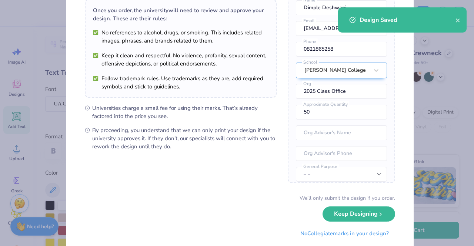
scroll to position [75, 0]
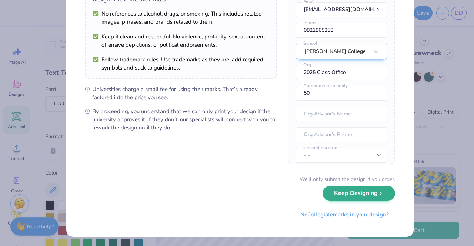
click at [351, 202] on div "We’ll only submit the design if you order. Keep Designing No Collegiate marks i…" at bounding box center [240, 199] width 311 height 47
click at [346, 193] on button "Keep Designing" at bounding box center [359, 193] width 73 height 15
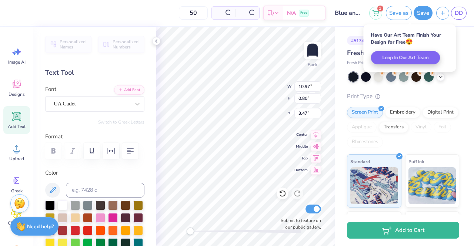
scroll to position [0, 0]
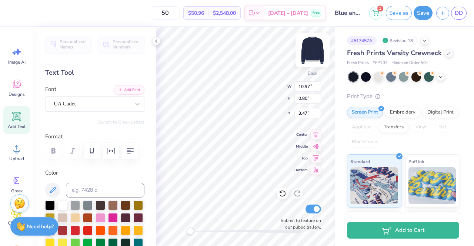
click at [272, 88] on div "Back W 10.97 10.97 " H 0.80 0.80 " Y 3.47 3.47 " Center Middle Top Bottom Submi…" at bounding box center [245, 136] width 179 height 219
type textarea "[GEOGRAPHIC_DATA][US_STATE]"
click at [395, 13] on button "Save as" at bounding box center [399, 12] width 26 height 14
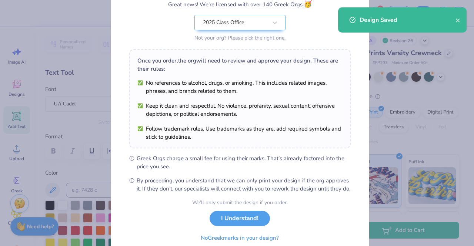
scroll to position [99, 0]
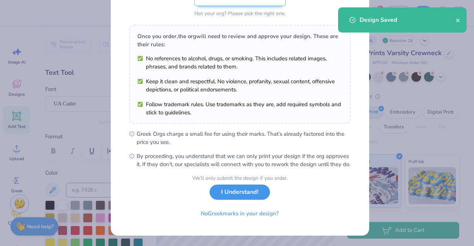
click at [243, 193] on button "I Understand!" at bounding box center [240, 192] width 60 height 15
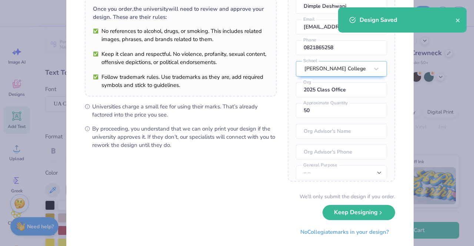
scroll to position [75, 0]
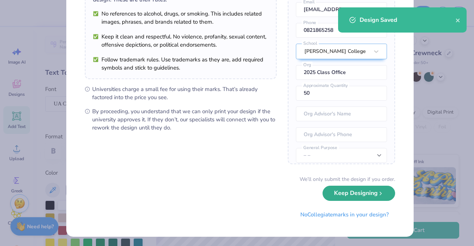
click at [350, 192] on button "Keep Designing" at bounding box center [359, 193] width 73 height 15
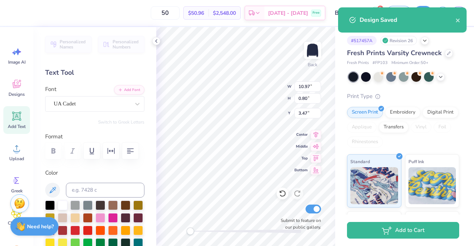
scroll to position [0, 0]
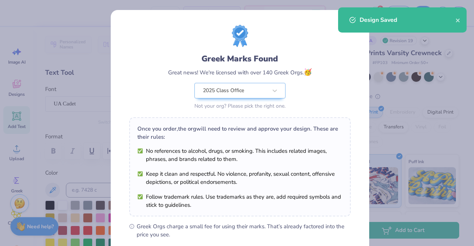
scroll to position [99, 0]
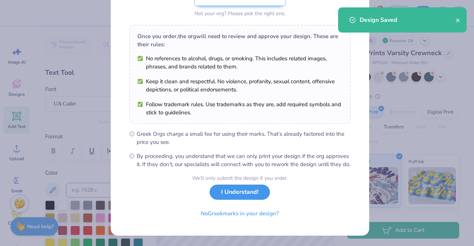
click at [248, 198] on button "I Understand!" at bounding box center [240, 192] width 60 height 15
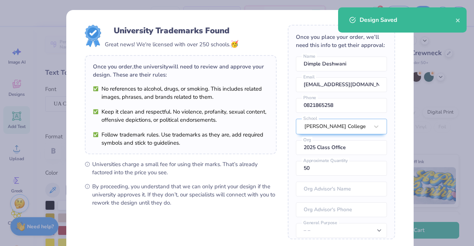
scroll to position [62, 0]
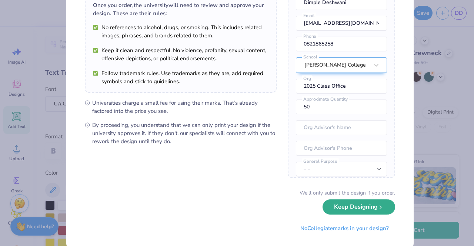
click at [369, 212] on button "Keep Designing" at bounding box center [359, 207] width 73 height 15
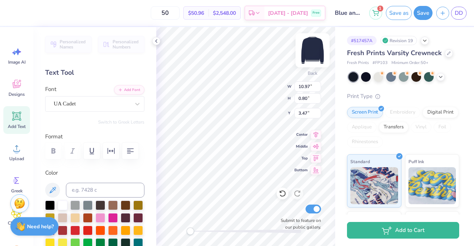
scroll to position [6, 3]
type textarea "[GEOGRAPHIC_DATA][US_STATE]"
click at [408, 18] on div "Save as" at bounding box center [399, 13] width 26 height 14
click at [402, 16] on button "Save as" at bounding box center [399, 12] width 26 height 14
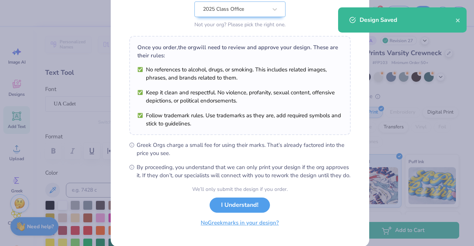
scroll to position [99, 0]
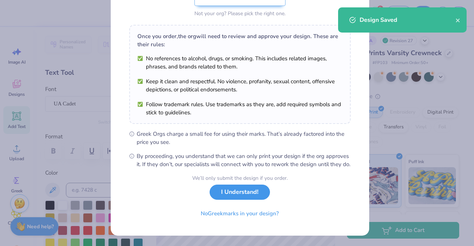
click at [235, 192] on button "I Understand!" at bounding box center [240, 192] width 60 height 15
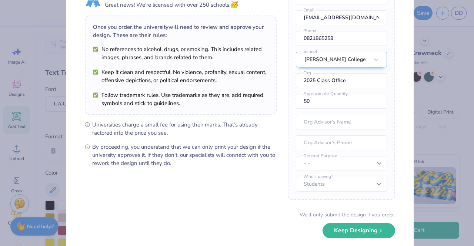
scroll to position [75, 0]
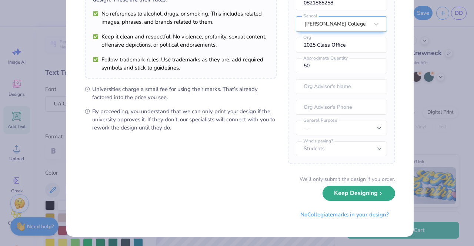
click at [355, 197] on button "Keep Designing" at bounding box center [359, 193] width 73 height 15
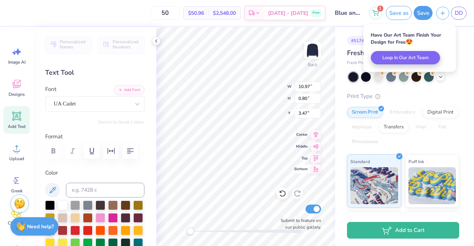
scroll to position [0, 0]
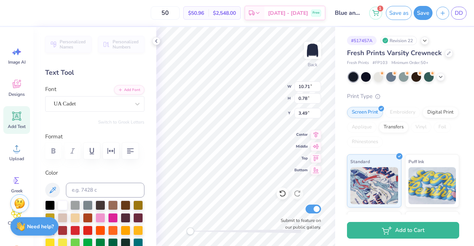
scroll to position [6, 3]
type textarea "[GEOGRAPHIC_DATA][US_STATE]"
click at [397, 17] on button "Save as" at bounding box center [399, 12] width 26 height 14
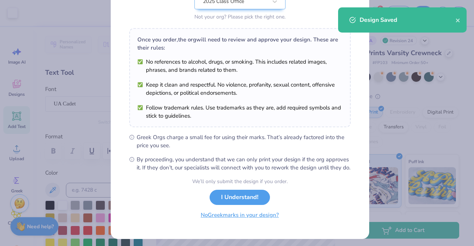
scroll to position [99, 0]
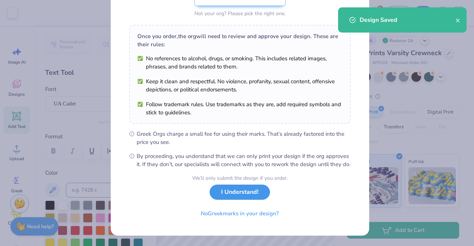
click at [245, 193] on button "I Understand!" at bounding box center [240, 192] width 60 height 15
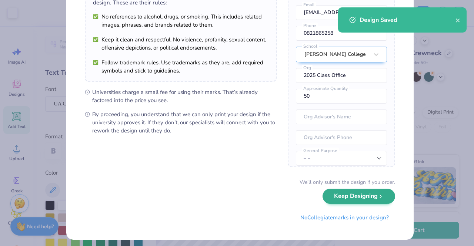
scroll to position [75, 0]
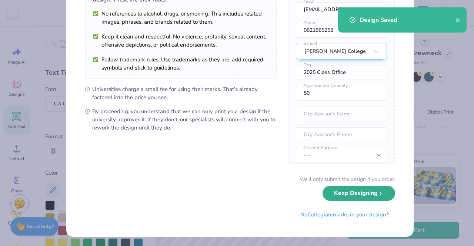
click at [335, 195] on button "Keep Designing" at bounding box center [359, 193] width 73 height 15
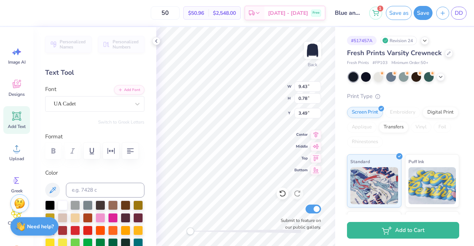
type input "12.14"
type input "2.46"
type input "5.24"
type input "9.43"
type input "0.78"
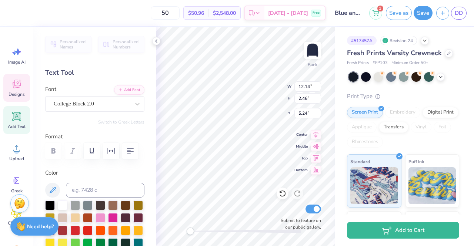
type input "3.49"
type input "12.14"
type input "2.46"
type input "5.24"
type input "12.14"
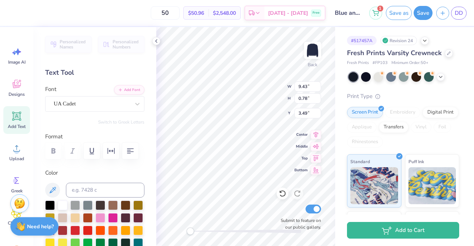
type input "2.46"
type input "5.24"
type input "9.43"
type input "0.78"
type input "3.49"
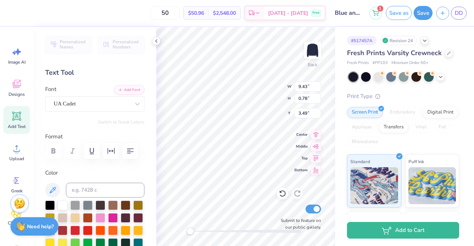
type input "12.14"
type input "2.46"
type input "5.24"
type textarea "University of Texas"
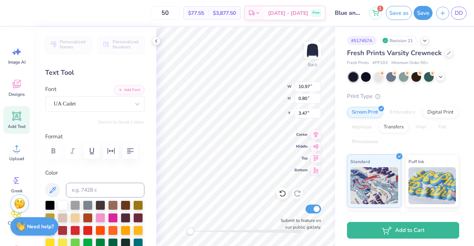
scroll to position [6, 3]
click at [414, 13] on div "Save as Save" at bounding box center [409, 13] width 47 height 14
click at [405, 15] on button "Save as" at bounding box center [399, 12] width 26 height 14
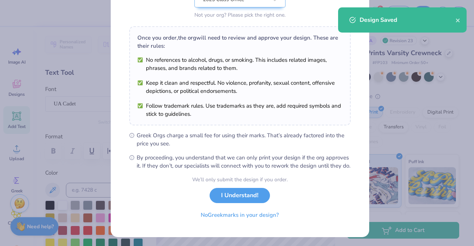
scroll to position [99, 0]
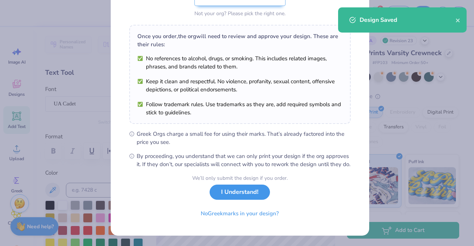
click at [239, 193] on button "I Understand!" at bounding box center [240, 192] width 60 height 15
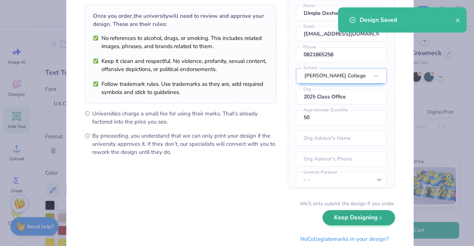
scroll to position [75, 0]
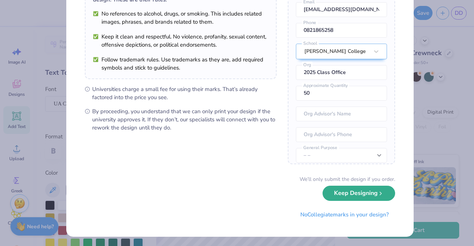
click at [341, 199] on button "Keep Designing" at bounding box center [359, 193] width 73 height 15
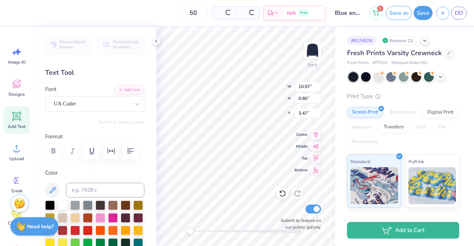
scroll to position [0, 0]
type textarea "[GEOGRAPHIC_DATA][US_STATE]"
click at [392, 11] on button "Save as" at bounding box center [399, 13] width 26 height 14
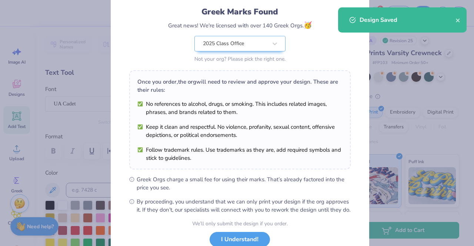
scroll to position [99, 0]
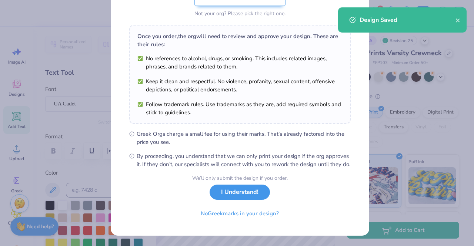
click at [246, 190] on button "I Understand!" at bounding box center [240, 192] width 60 height 15
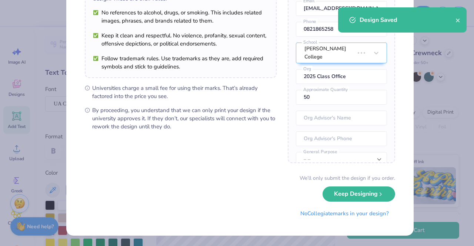
scroll to position [0, 0]
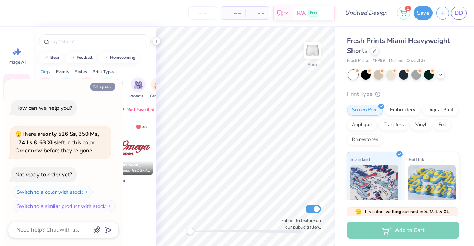
click at [102, 87] on button "Collapse" at bounding box center [102, 87] width 25 height 8
type textarea "x"
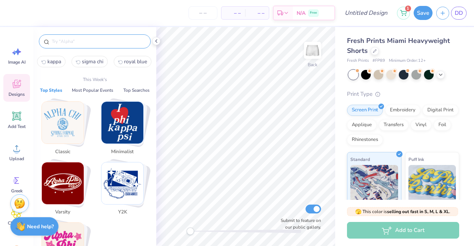
click at [77, 38] on input "text" at bounding box center [98, 41] width 95 height 7
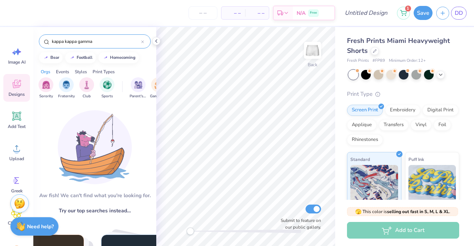
type input "kappa kappa gamma"
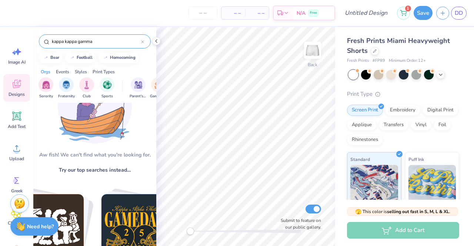
scroll to position [111, 0]
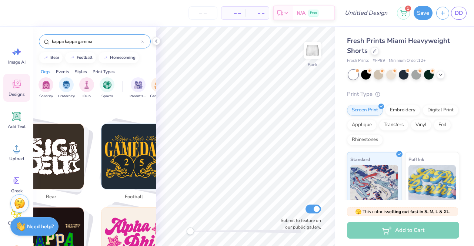
click at [7, 96] on div "Designs" at bounding box center [16, 88] width 27 height 28
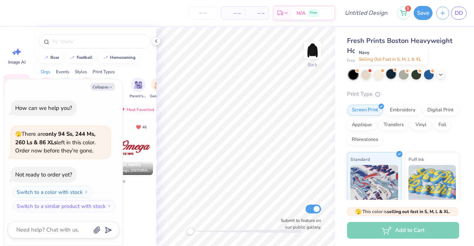
click at [391, 74] on div at bounding box center [392, 74] width 10 height 10
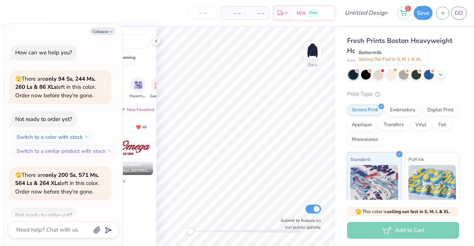
scroll to position [41, 0]
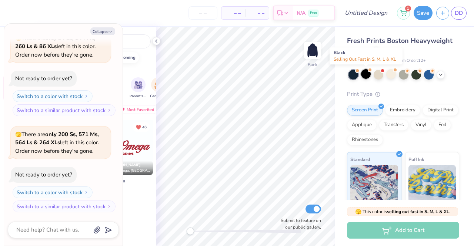
click at [367, 75] on div at bounding box center [366, 74] width 10 height 10
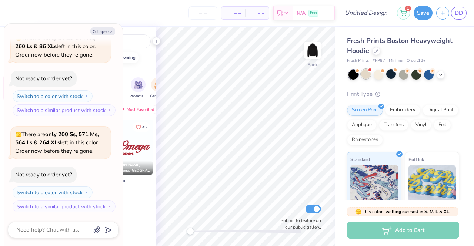
scroll to position [137, 0]
click at [314, 51] on img at bounding box center [313, 51] width 30 height 30
click at [100, 33] on button "Collapse" at bounding box center [102, 31] width 25 height 8
type textarea "x"
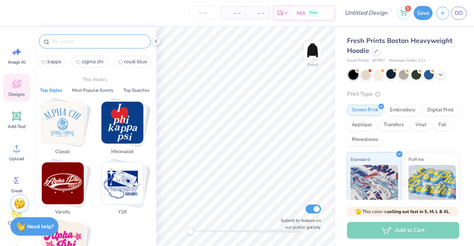
click at [87, 42] on input "text" at bounding box center [98, 41] width 95 height 7
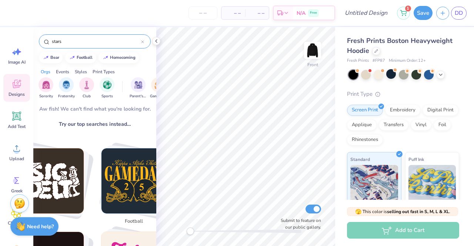
scroll to position [0, 0]
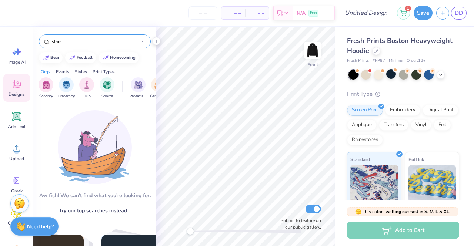
type input "stars"
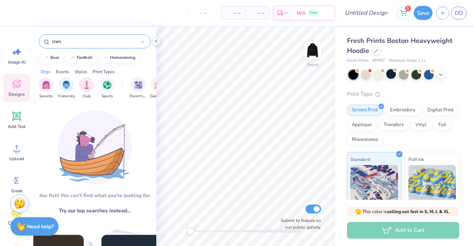
click at [14, 93] on span "Designs" at bounding box center [17, 95] width 16 height 6
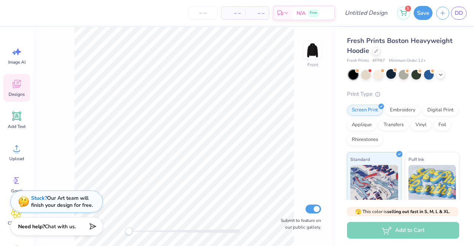
click at [13, 87] on icon at bounding box center [16, 84] width 11 height 11
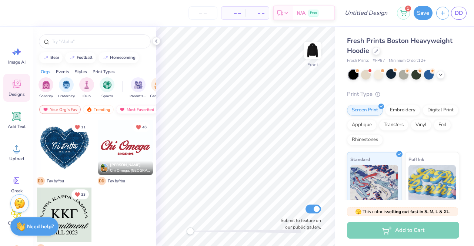
click at [136, 108] on div "Most Favorited" at bounding box center [137, 109] width 42 height 9
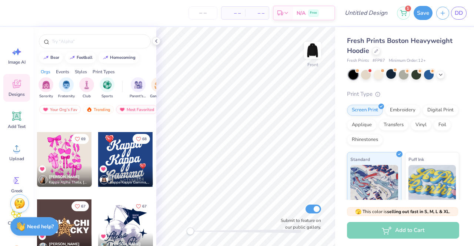
scroll to position [1816, 0]
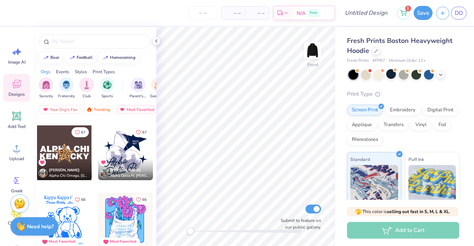
click at [125, 149] on div at bounding box center [125, 153] width 55 height 55
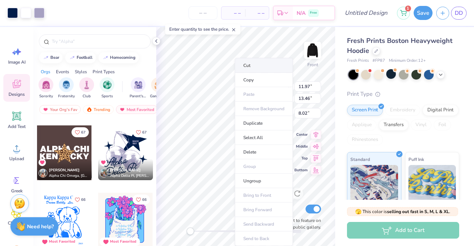
click at [252, 62] on li "Cut" at bounding box center [264, 65] width 58 height 15
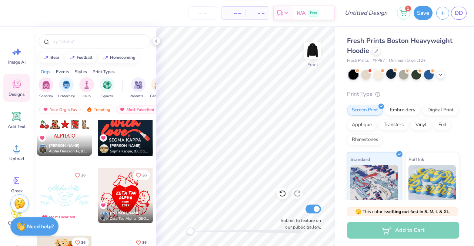
scroll to position [5170, 0]
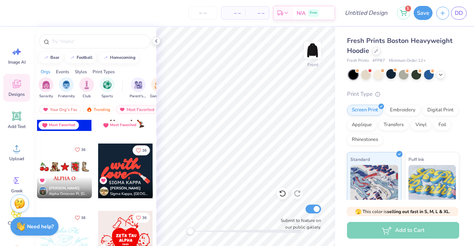
click at [76, 150] on icon "Like" at bounding box center [77, 150] width 4 height 4
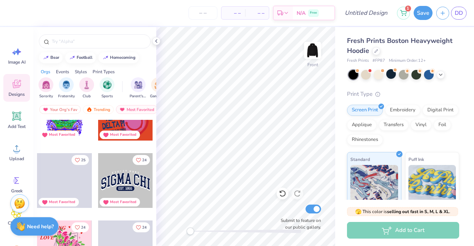
scroll to position [9968, 0]
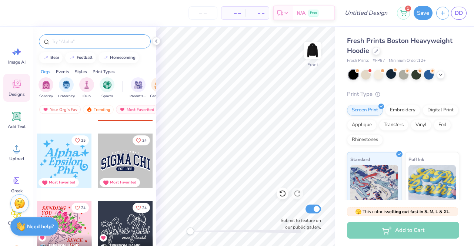
click at [71, 42] on input "text" at bounding box center [98, 41] width 95 height 7
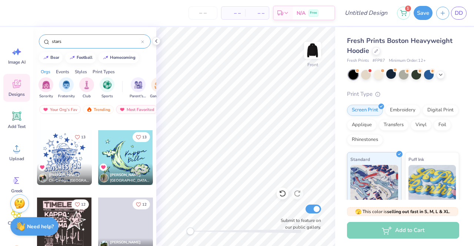
scroll to position [2260, 0]
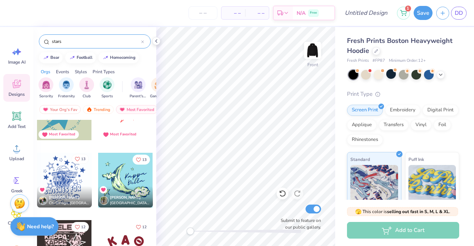
type input "stars"
click at [77, 157] on icon "Like" at bounding box center [77, 159] width 5 height 5
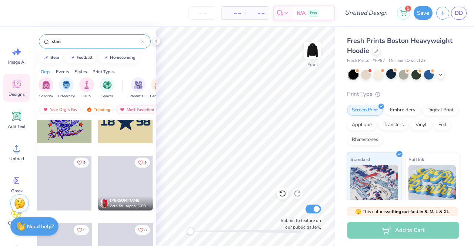
scroll to position [3150, 0]
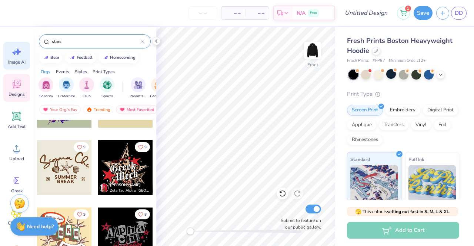
click at [24, 61] on span "Image AI" at bounding box center [16, 62] width 17 height 6
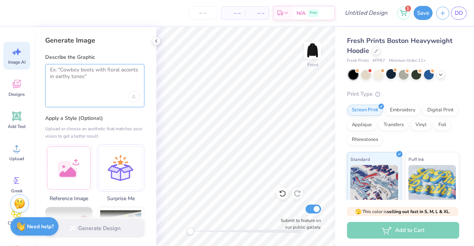
click at [95, 83] on textarea at bounding box center [95, 76] width 90 height 19
click at [78, 162] on div at bounding box center [68, 166] width 47 height 47
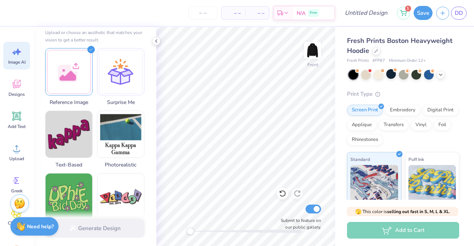
scroll to position [0, 0]
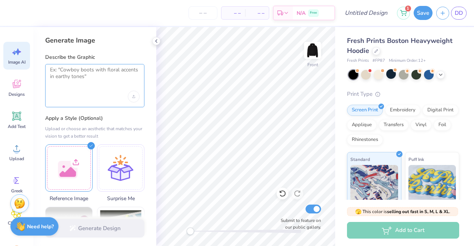
click at [118, 80] on textarea at bounding box center [95, 76] width 90 height 19
click at [79, 175] on div at bounding box center [68, 166] width 47 height 47
click at [64, 164] on div at bounding box center [68, 166] width 47 height 47
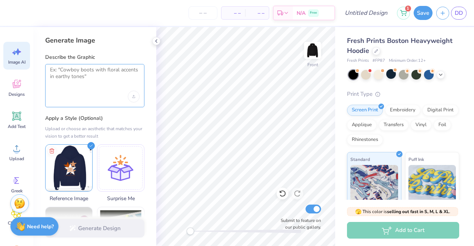
click at [69, 67] on textarea at bounding box center [95, 76] width 90 height 19
paste textarea "Create a clean, flat VECTOR back-graphic for a hoodie with a cluster of 5 layer…"
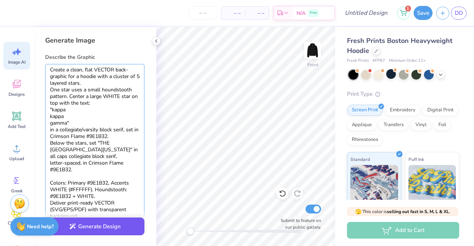
type textarea "Create a clean, flat VECTOR back-graphic for a hoodie with a cluster of 5 layer…"
click at [79, 228] on button "Generate Design" at bounding box center [94, 227] width 99 height 18
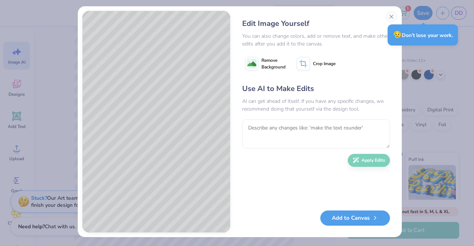
scroll to position [4, 0]
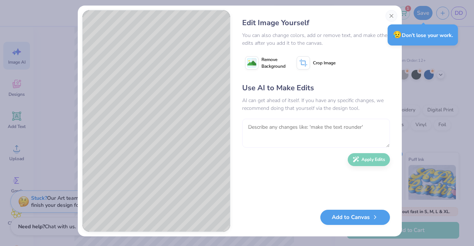
click at [272, 130] on textarea at bounding box center [316, 133] width 148 height 29
paste textarea "Create a clean, flat VECTOR back graphic for a hoodie using a cluster of 5 laye…"
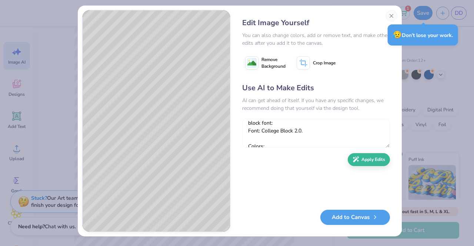
scroll to position [0, 0]
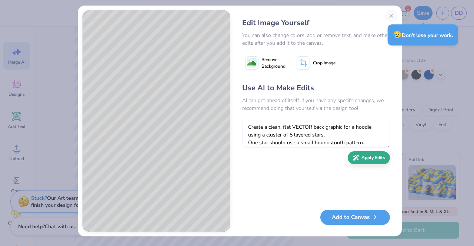
type textarea "Create a clean, flat VECTOR back graphic for a hoodie using a cluster of 5 laye…"
click at [356, 156] on icon "button" at bounding box center [356, 158] width 7 height 7
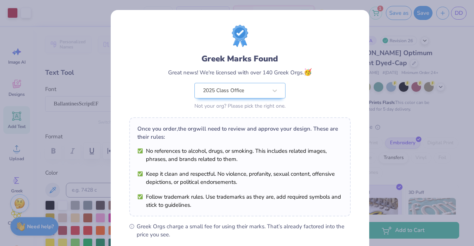
scroll to position [99, 0]
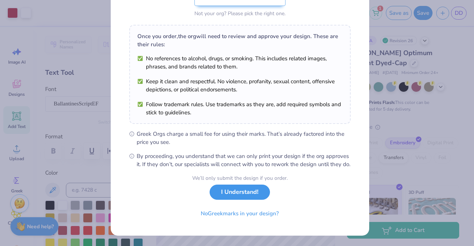
click at [223, 199] on button "I Understand!" at bounding box center [240, 192] width 60 height 15
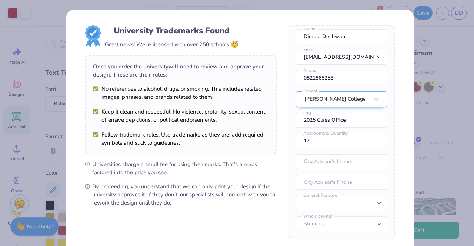
scroll to position [75, 0]
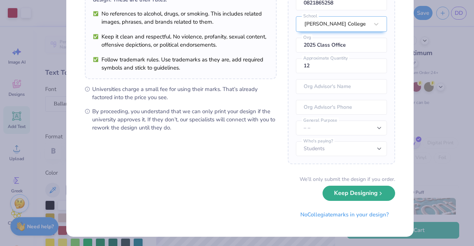
click at [329, 193] on button "Keep Designing" at bounding box center [359, 193] width 73 height 15
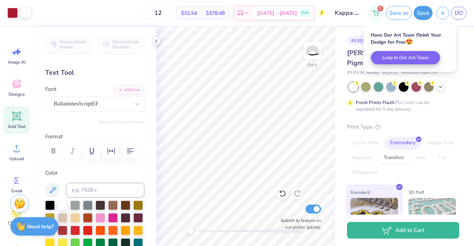
scroll to position [0, 0]
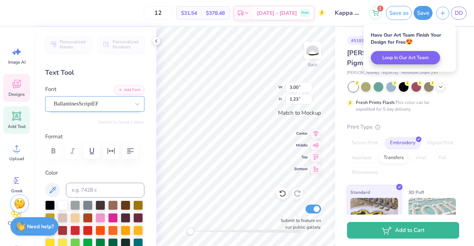
click at [117, 104] on div "BallantinesScriptEF" at bounding box center [92, 103] width 78 height 11
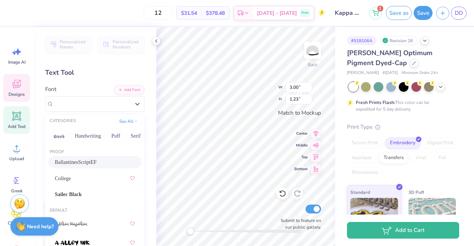
drag, startPoint x: 97, startPoint y: 160, endPoint x: 69, endPoint y: 157, distance: 28.4
click at [69, 157] on div "BallantinesScriptEF" at bounding box center [94, 162] width 93 height 12
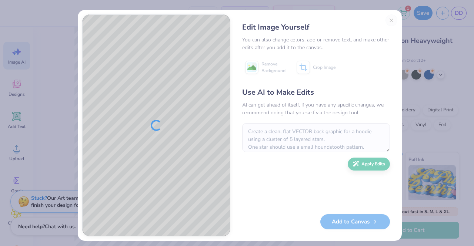
scroll to position [4, 0]
